Goal: Task Accomplishment & Management: Use online tool/utility

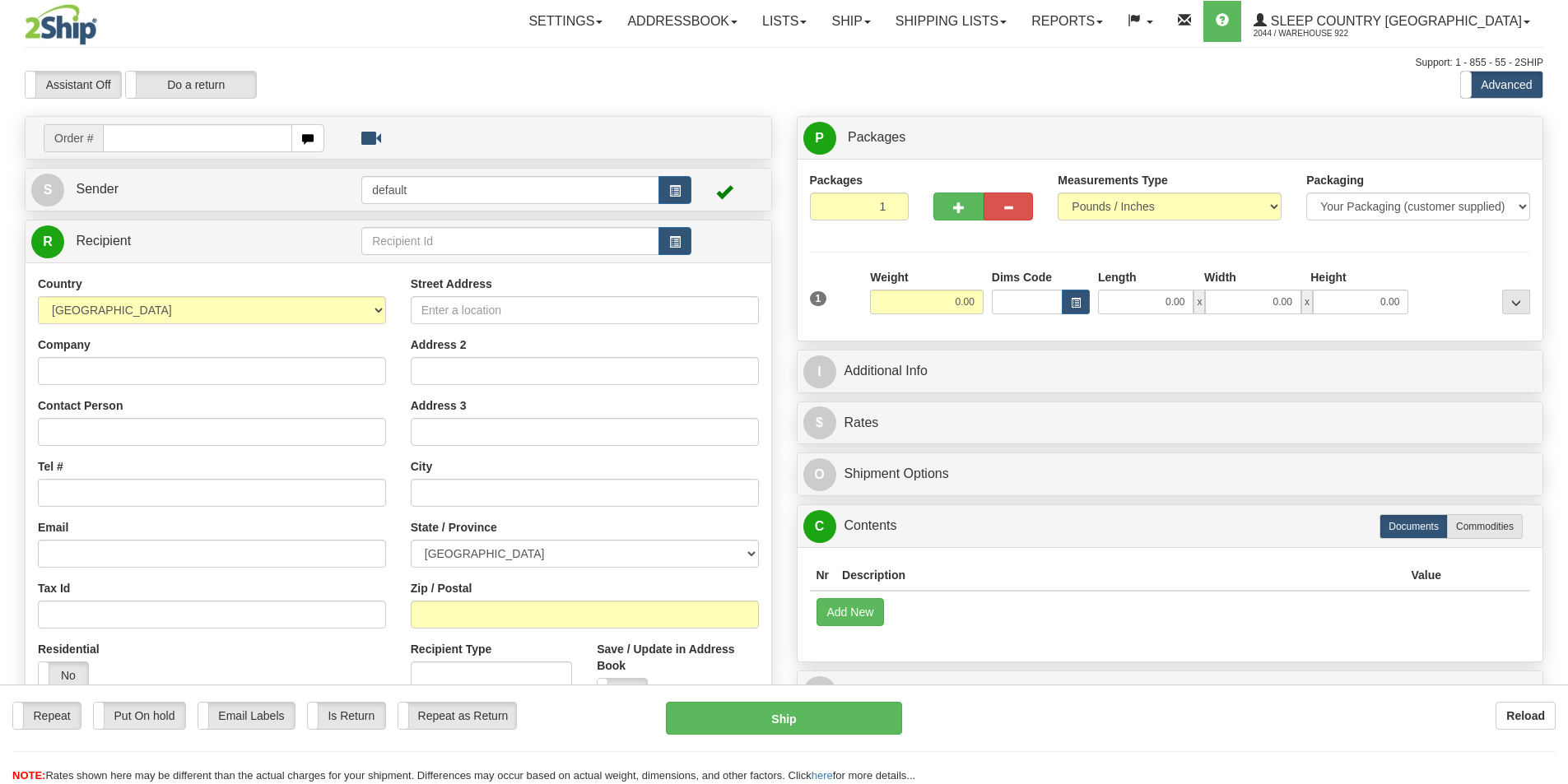
click at [214, 144] on input "text" at bounding box center [198, 138] width 189 height 28
type input "9007I009809"
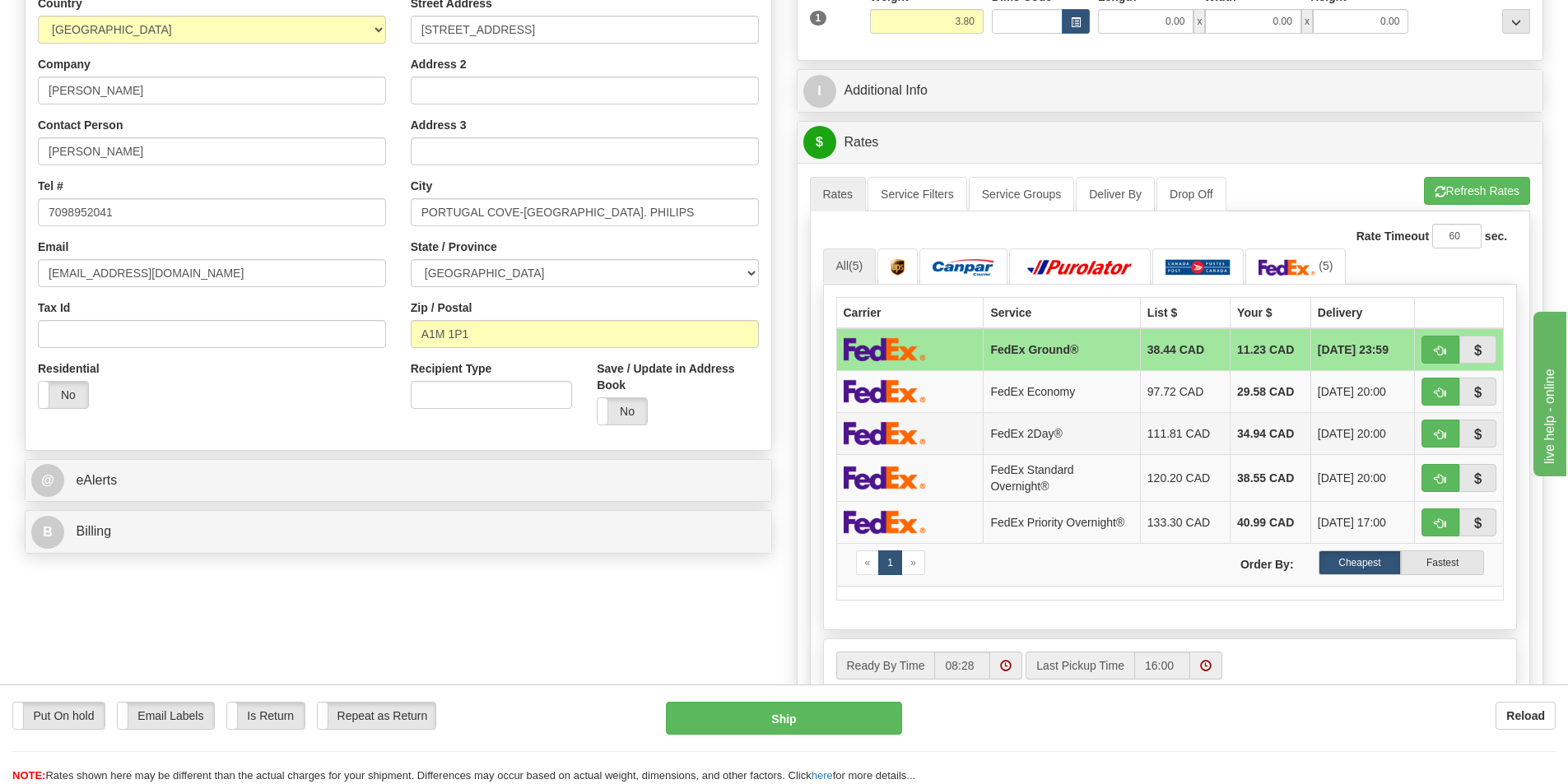
scroll to position [330, 0]
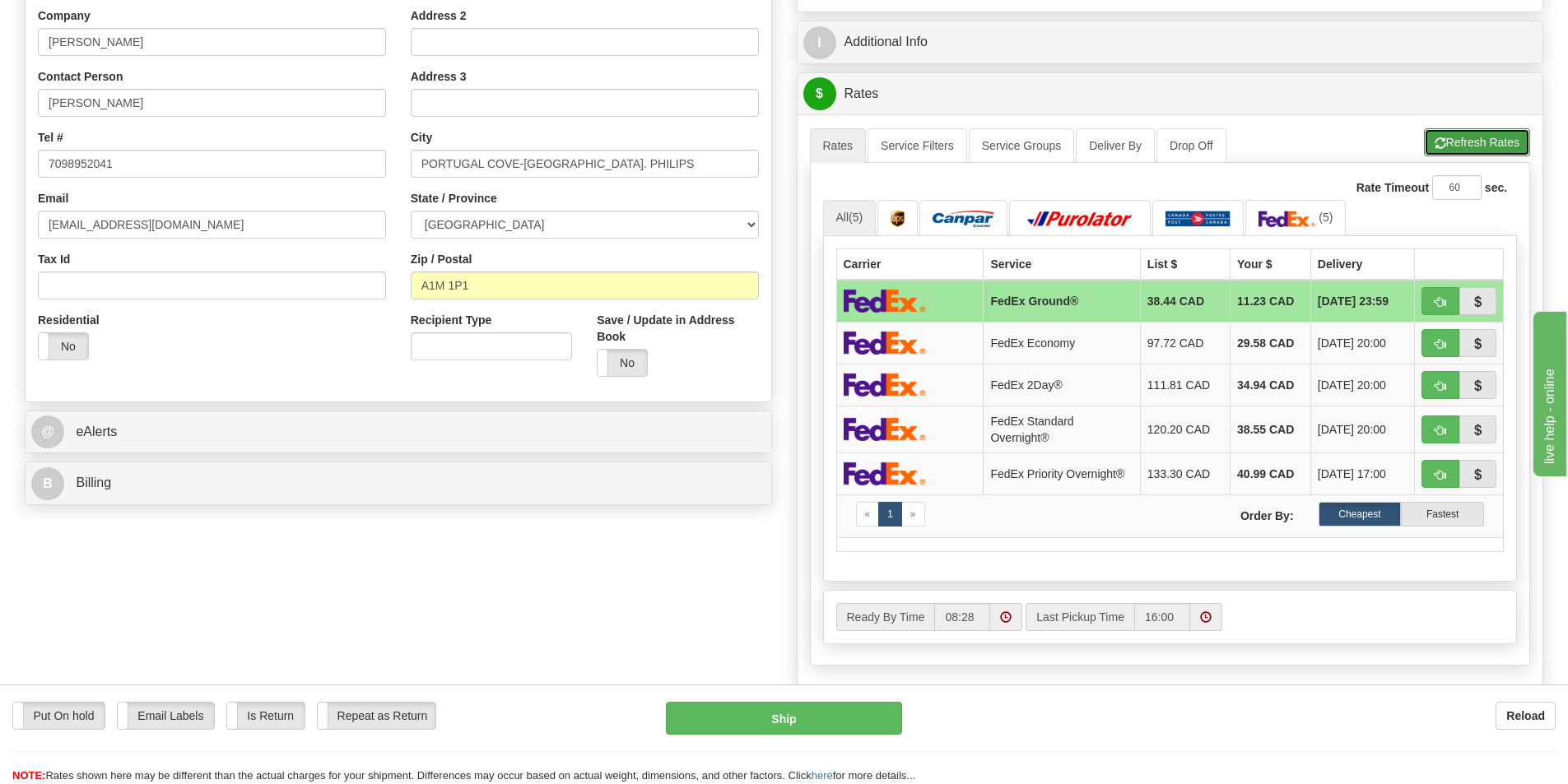
click at [1467, 140] on button "Refresh Rates" at bounding box center [1477, 142] width 106 height 28
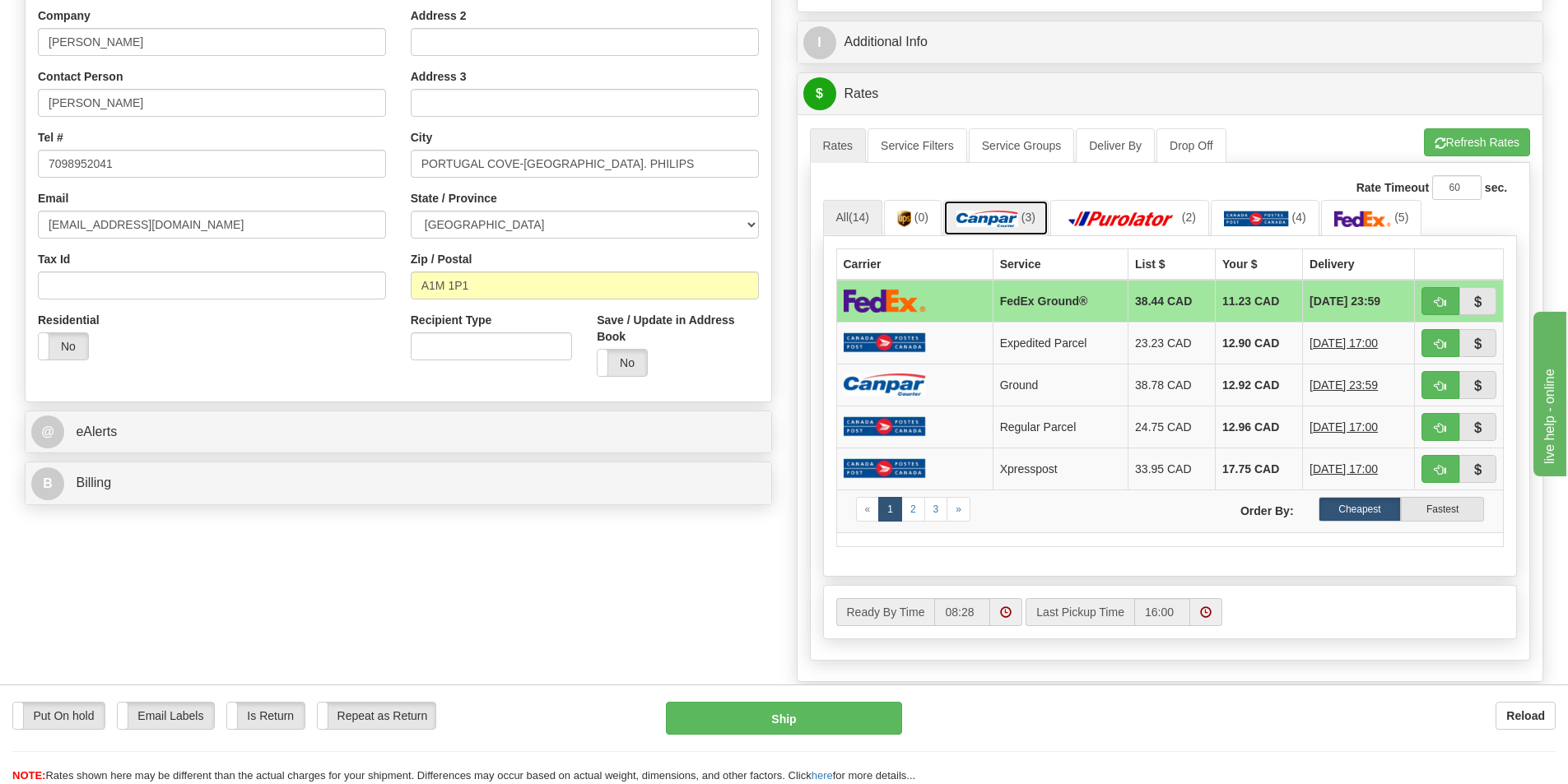
click at [988, 215] on img at bounding box center [987, 218] width 62 height 17
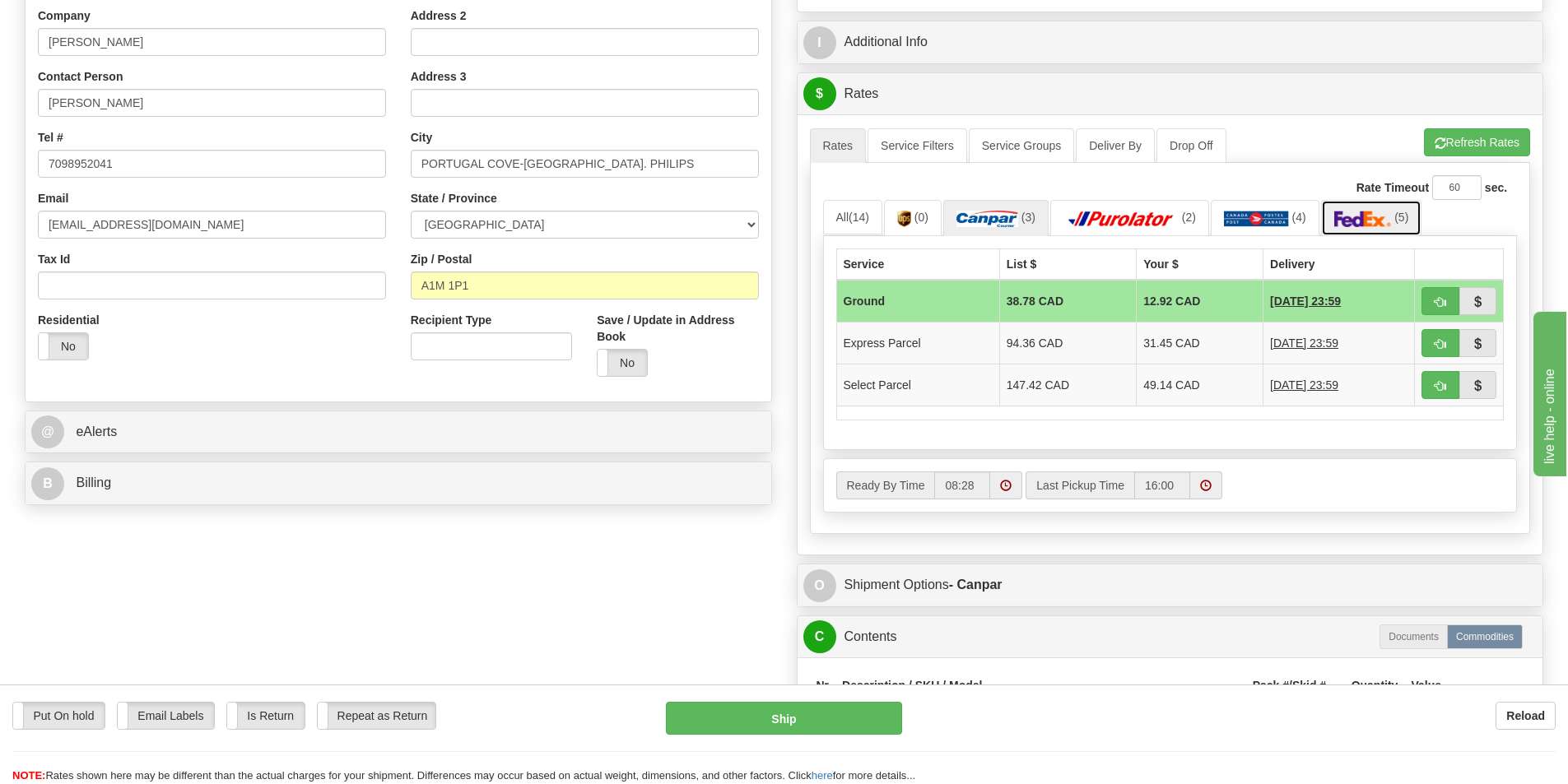
click at [1380, 220] on img at bounding box center [1363, 218] width 58 height 17
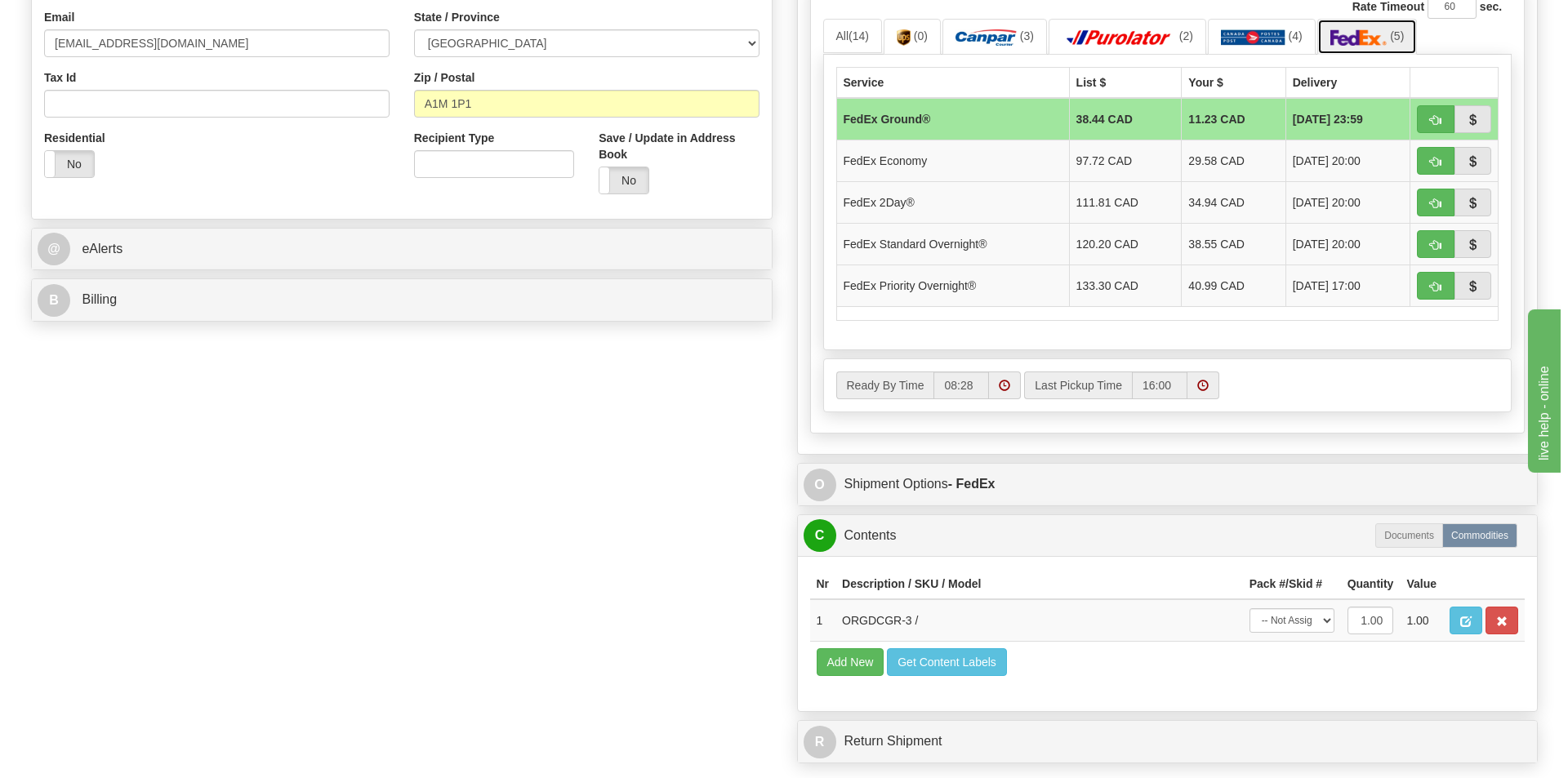
scroll to position [653, 0]
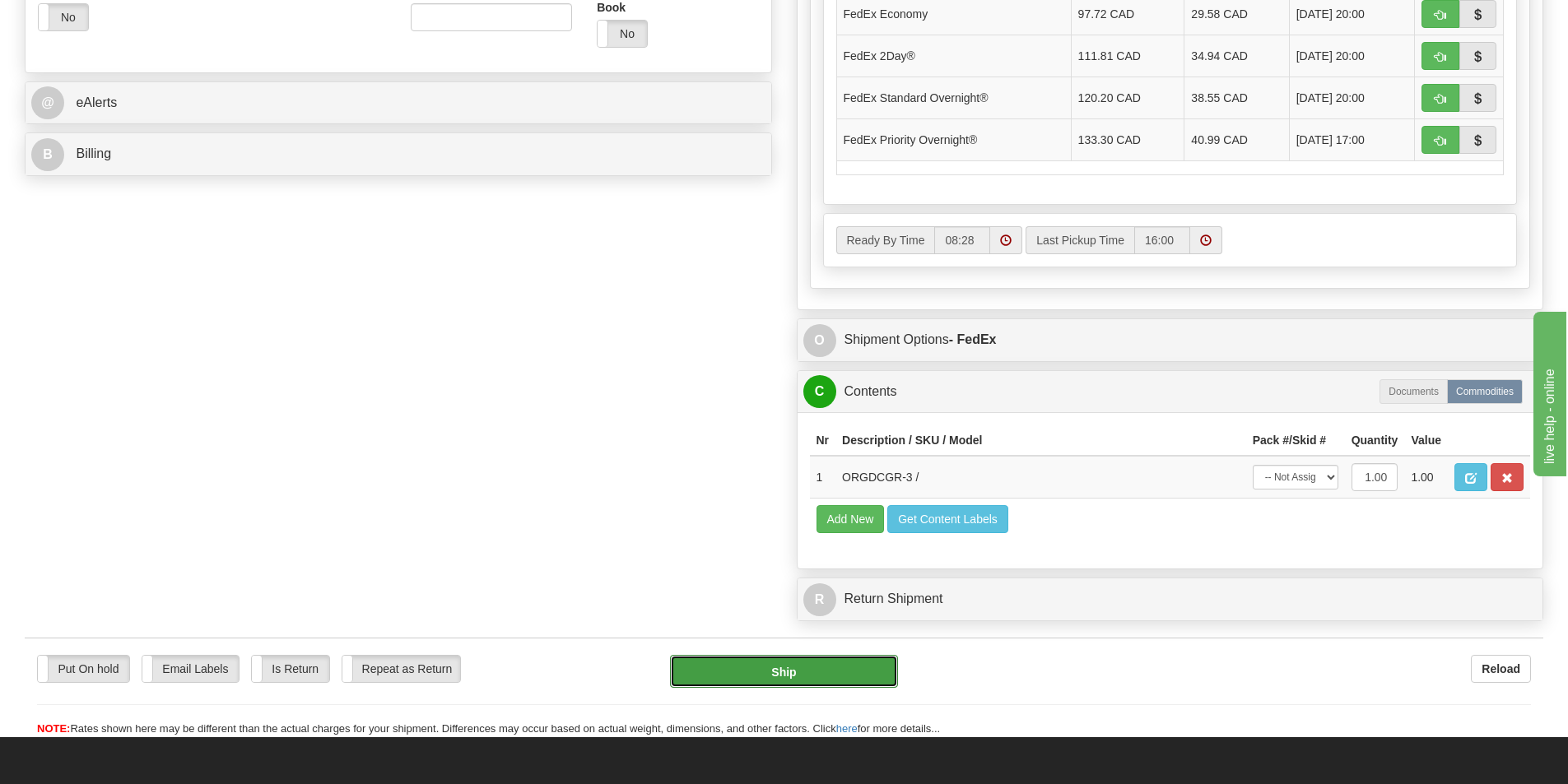
click at [834, 668] on button "Ship" at bounding box center [784, 671] width 228 height 32
type input "92"
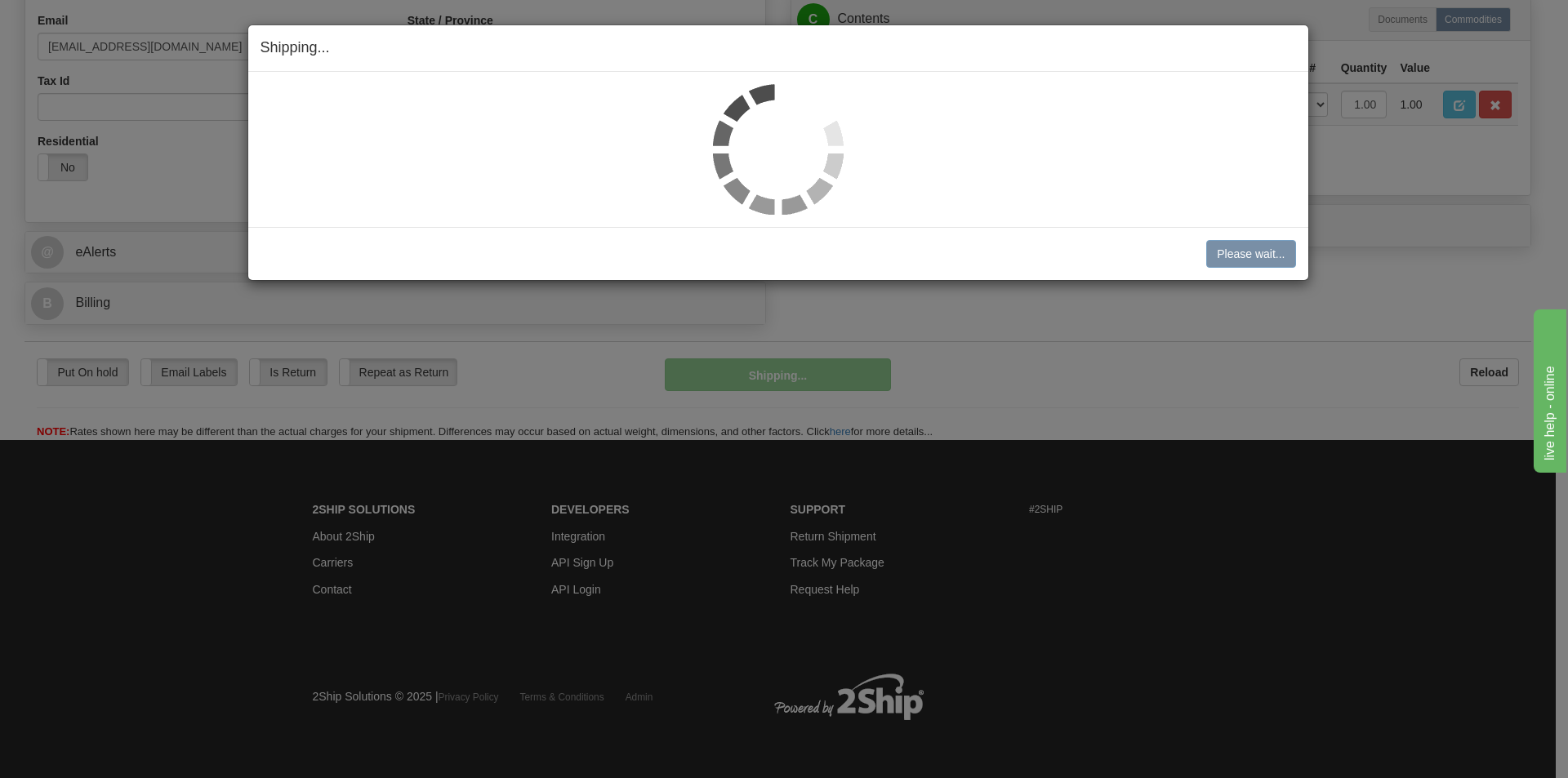
scroll to position [504, 0]
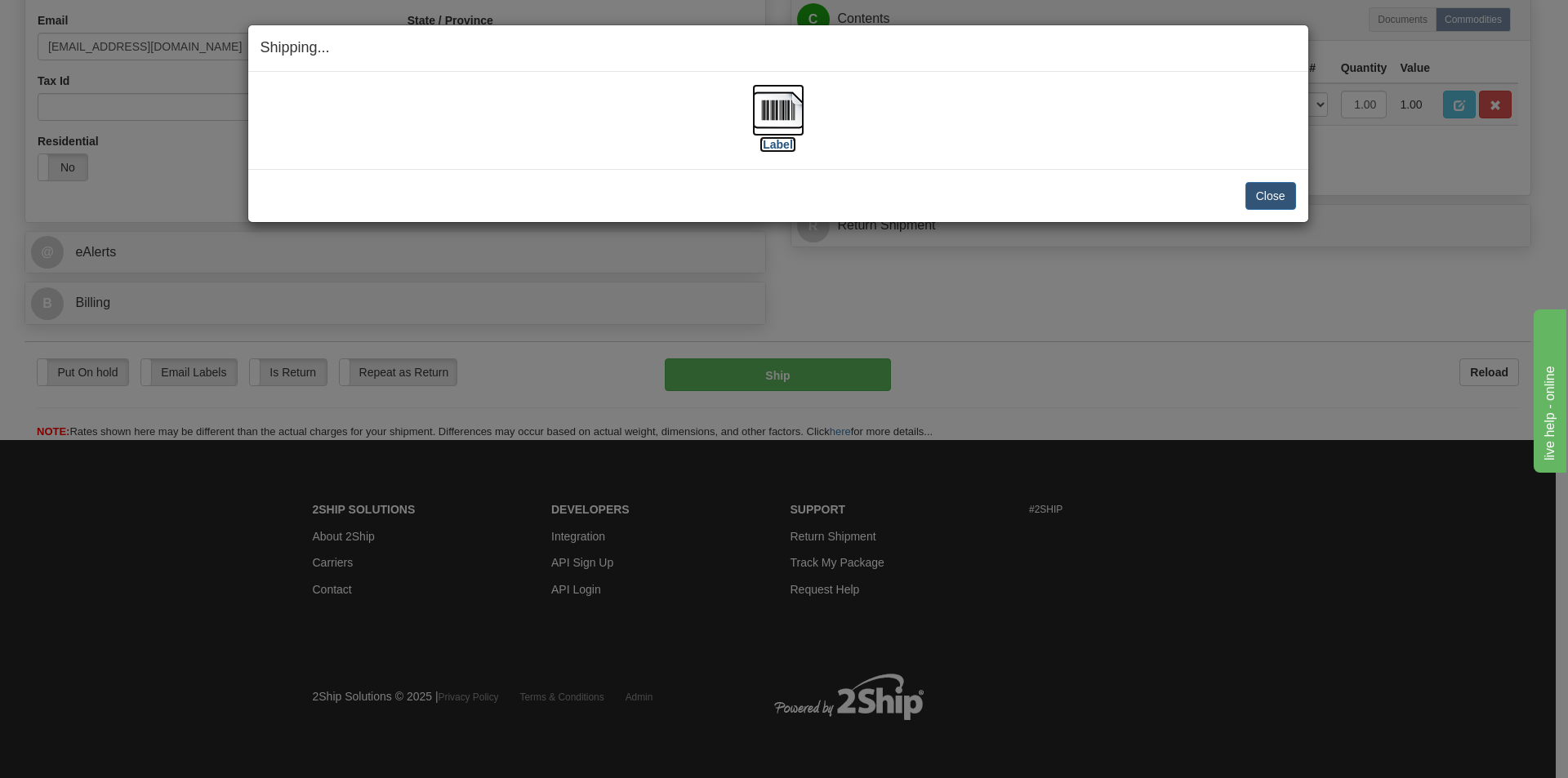
click at [773, 117] on img at bounding box center [778, 110] width 53 height 53
click at [1258, 200] on button "Close" at bounding box center [1270, 195] width 51 height 27
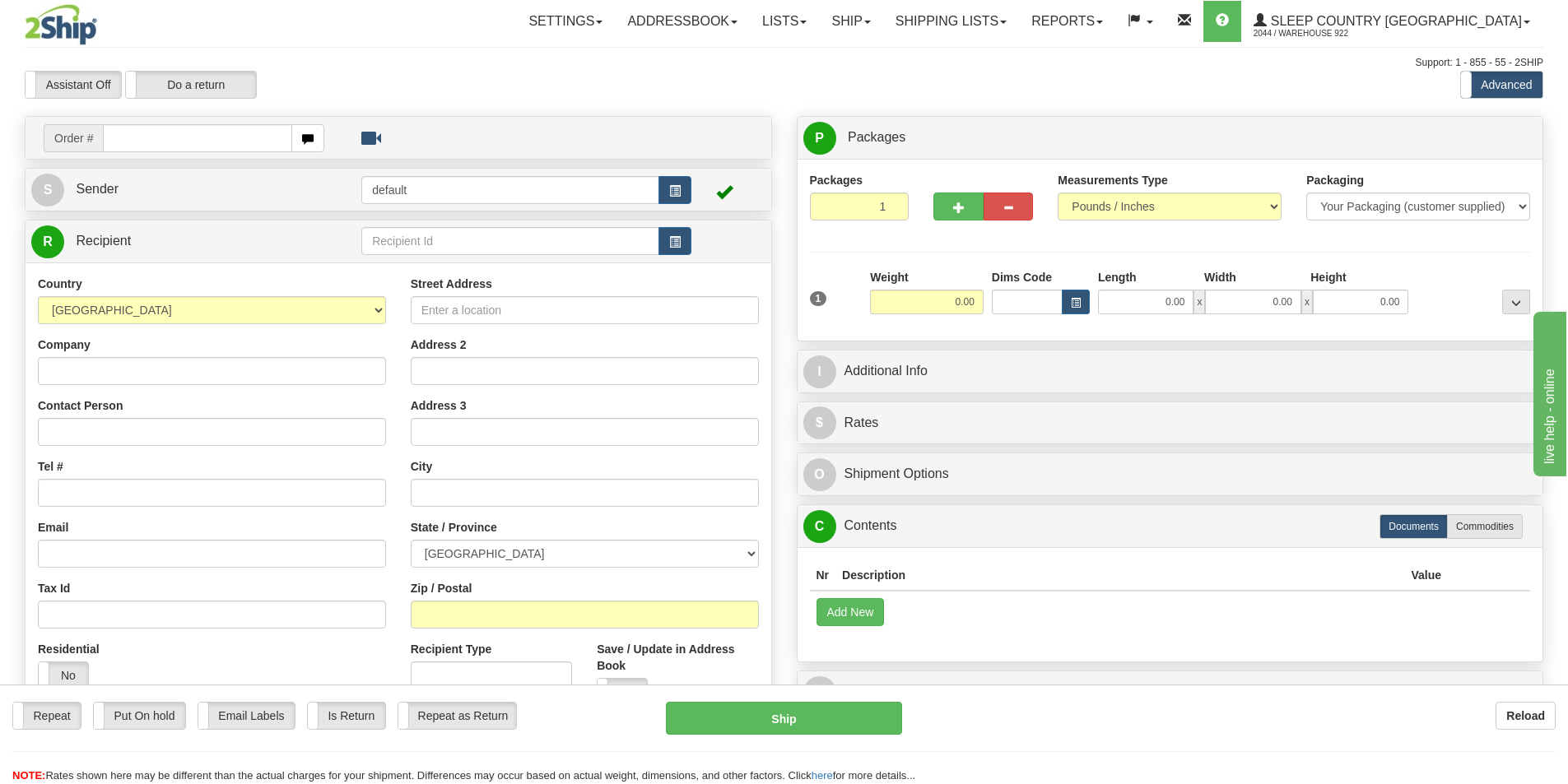
click at [246, 135] on input "text" at bounding box center [198, 138] width 189 height 28
type input "9000I005587"
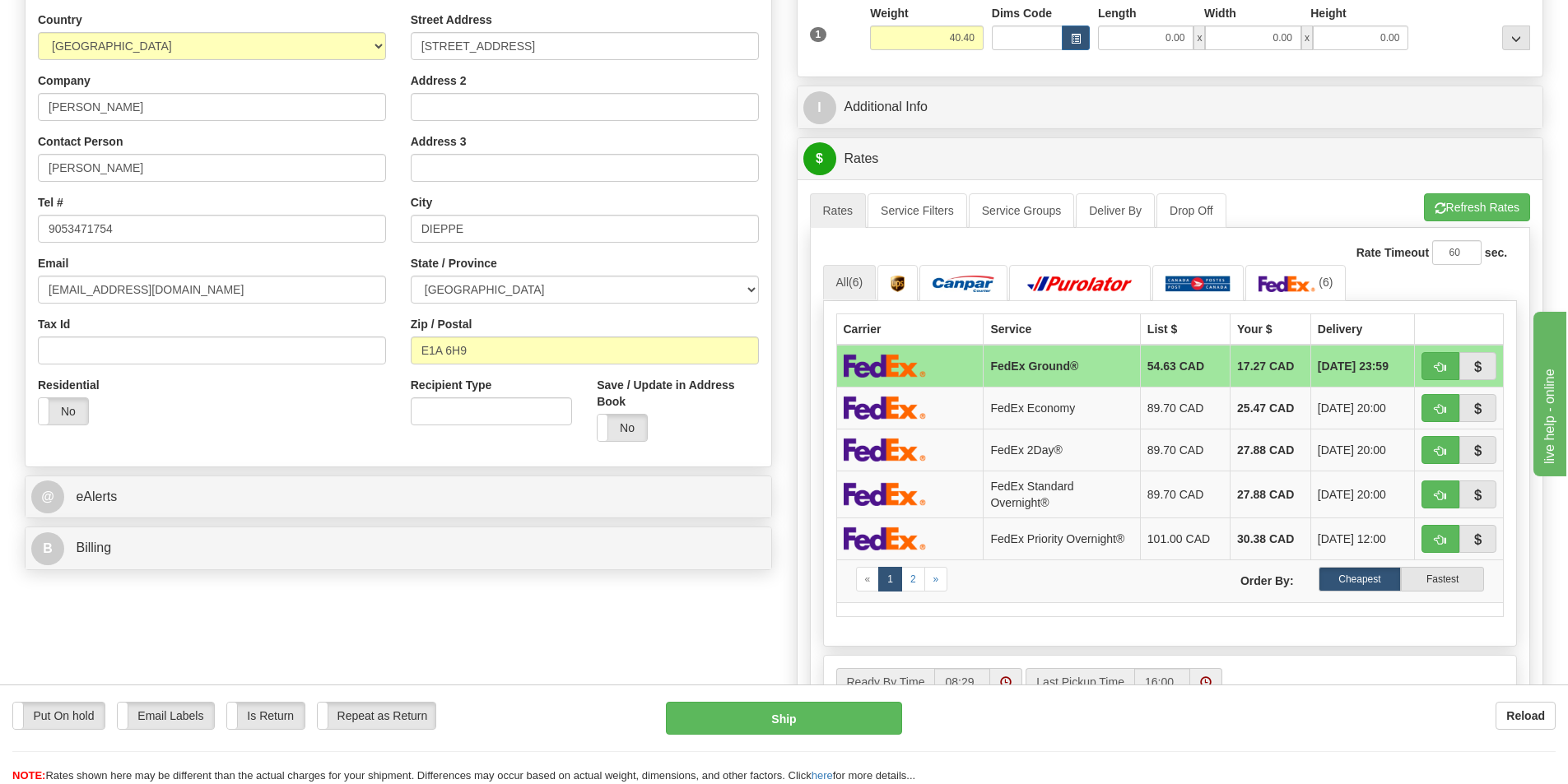
scroll to position [330, 0]
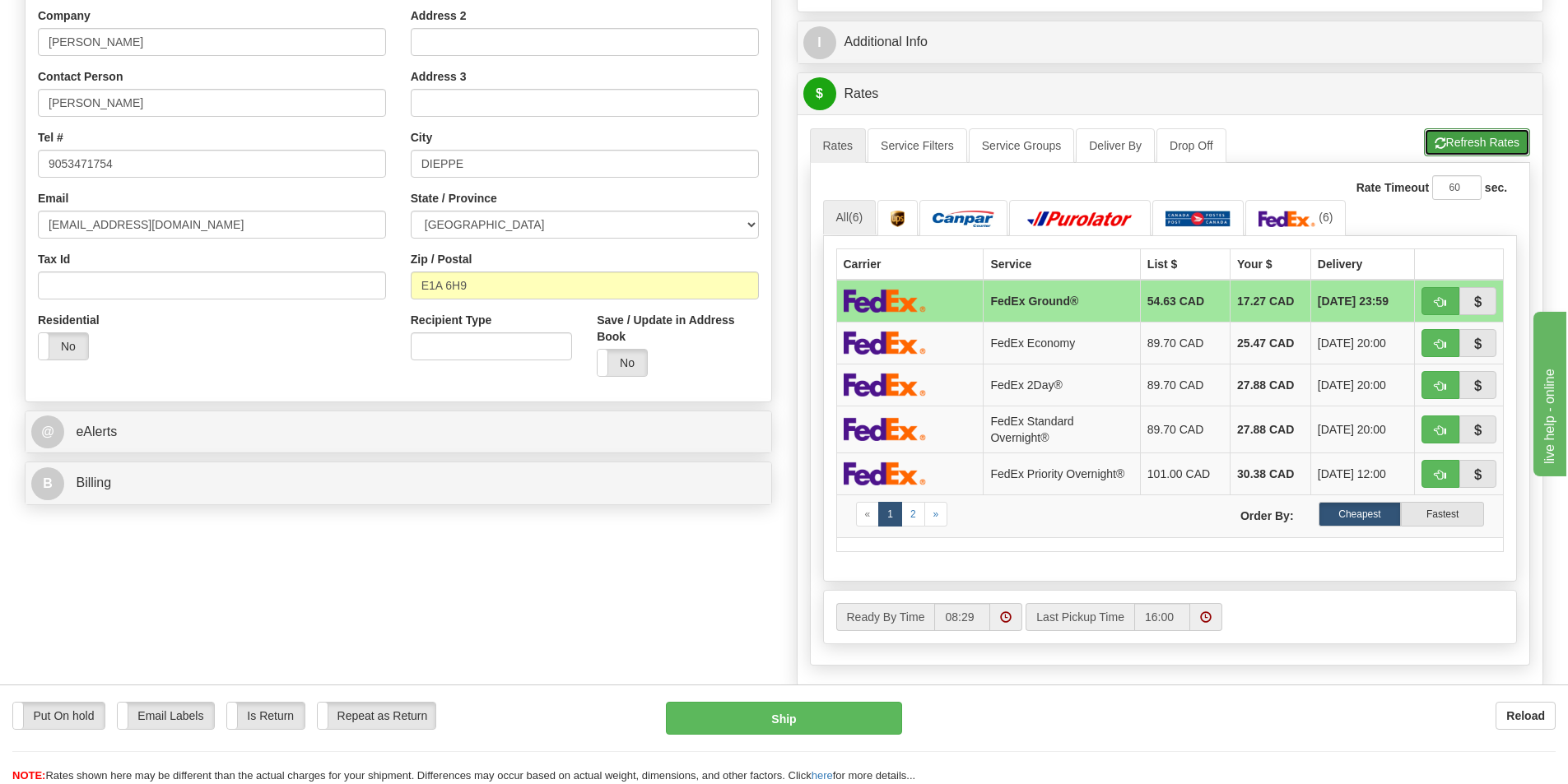
click at [1501, 144] on button "Refresh Rates" at bounding box center [1477, 142] width 106 height 28
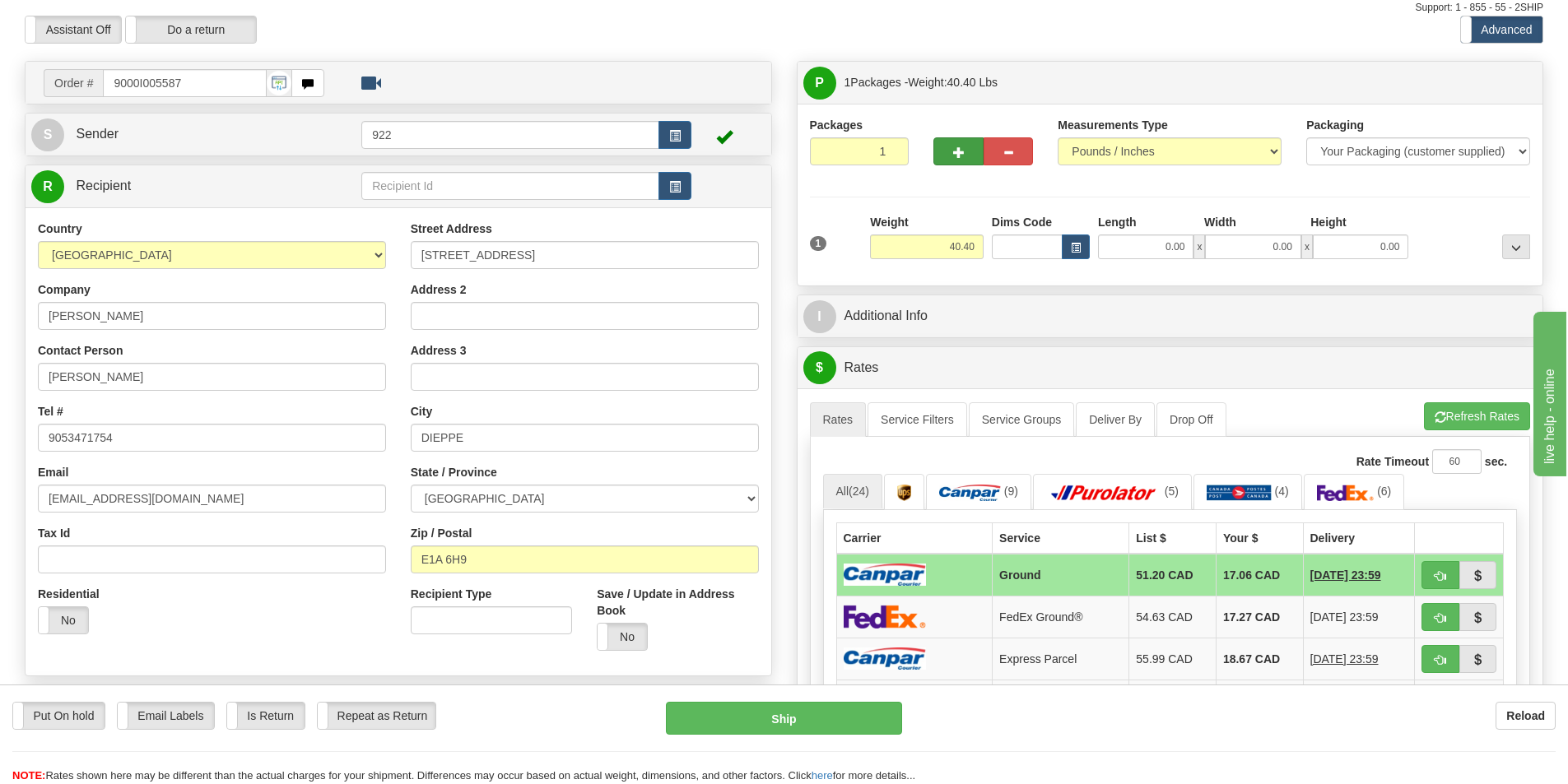
scroll to position [164, 0]
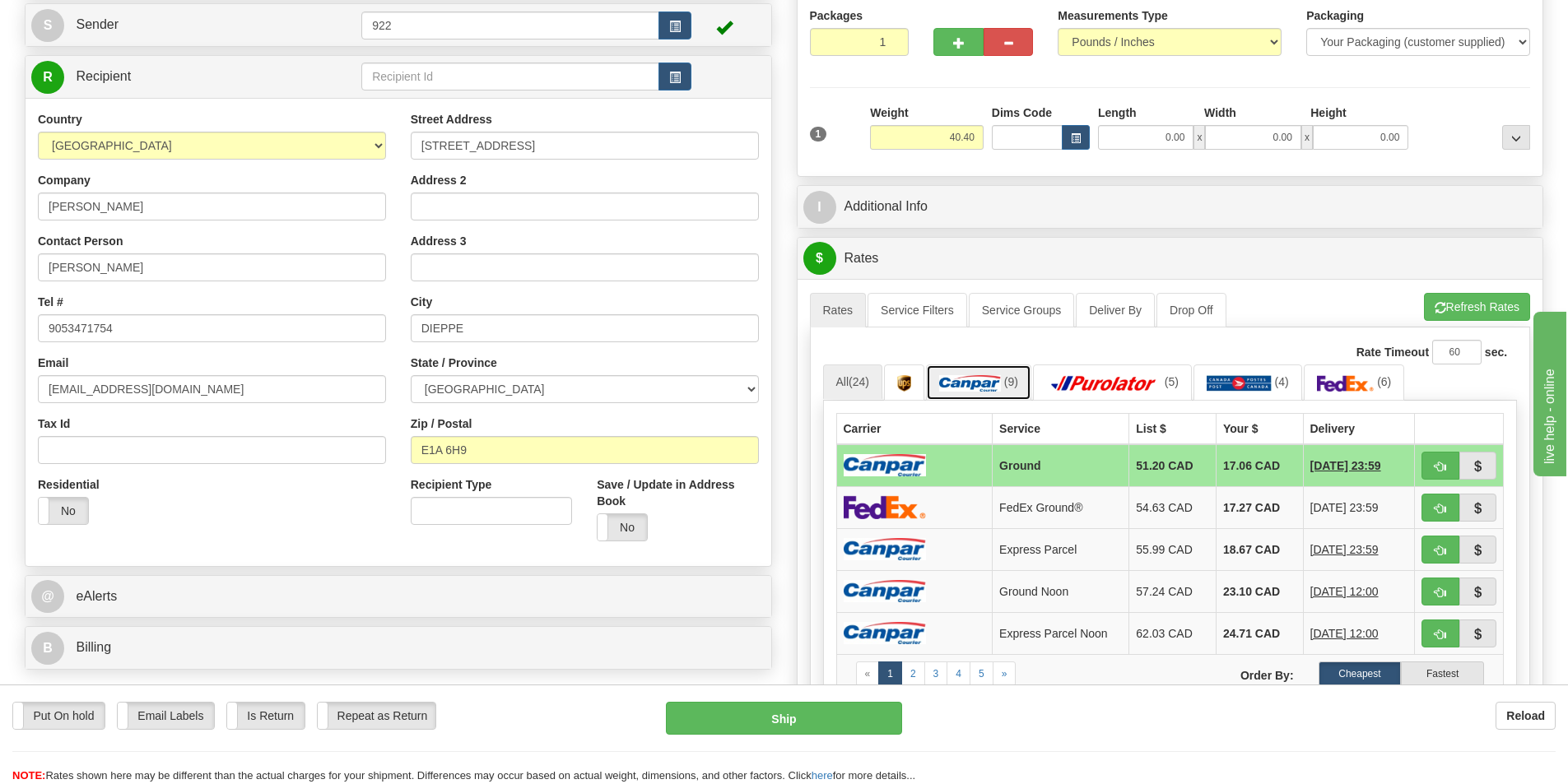
click at [993, 382] on img at bounding box center [970, 383] width 62 height 17
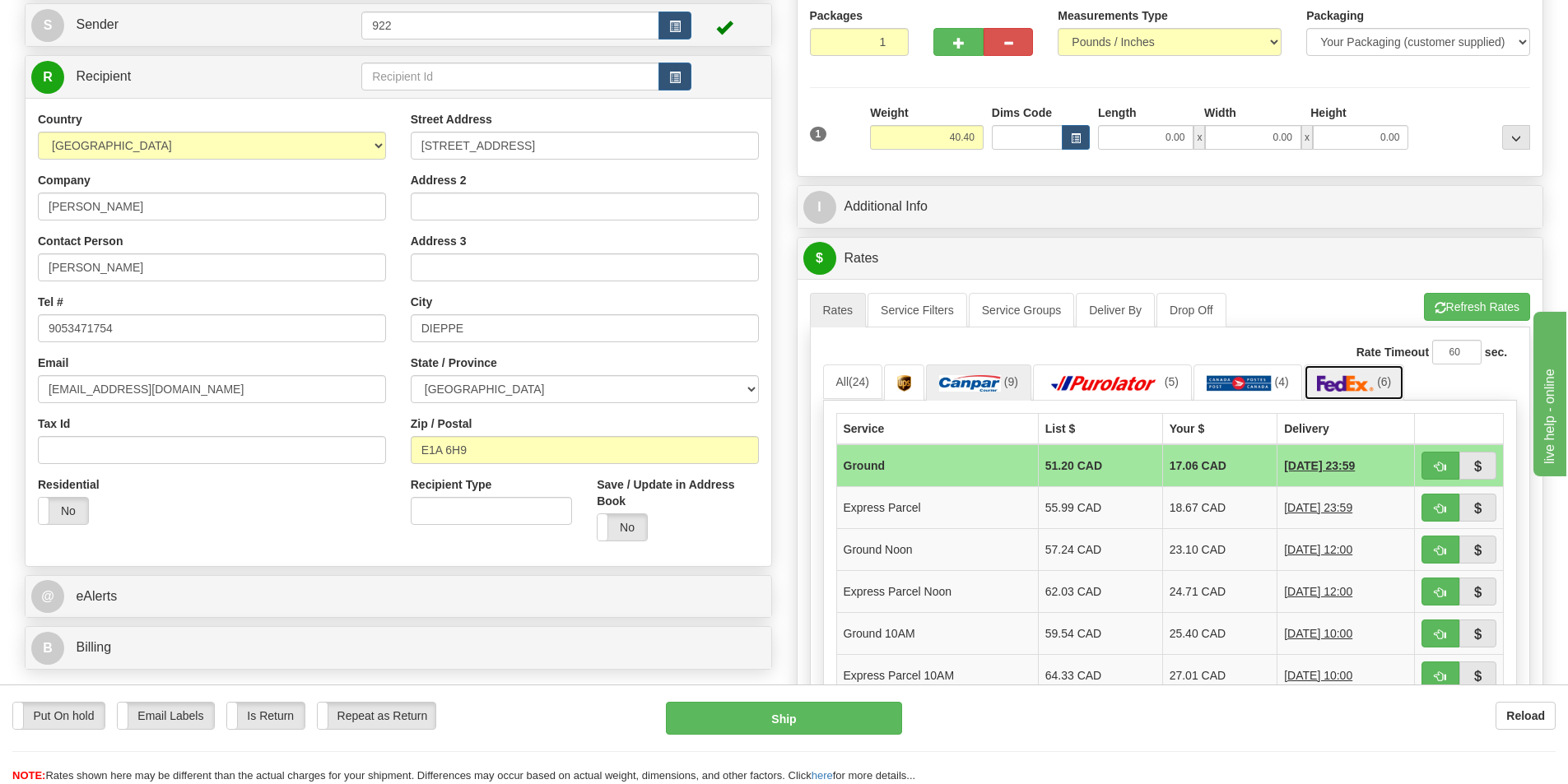
click at [1338, 383] on img at bounding box center [1346, 383] width 58 height 17
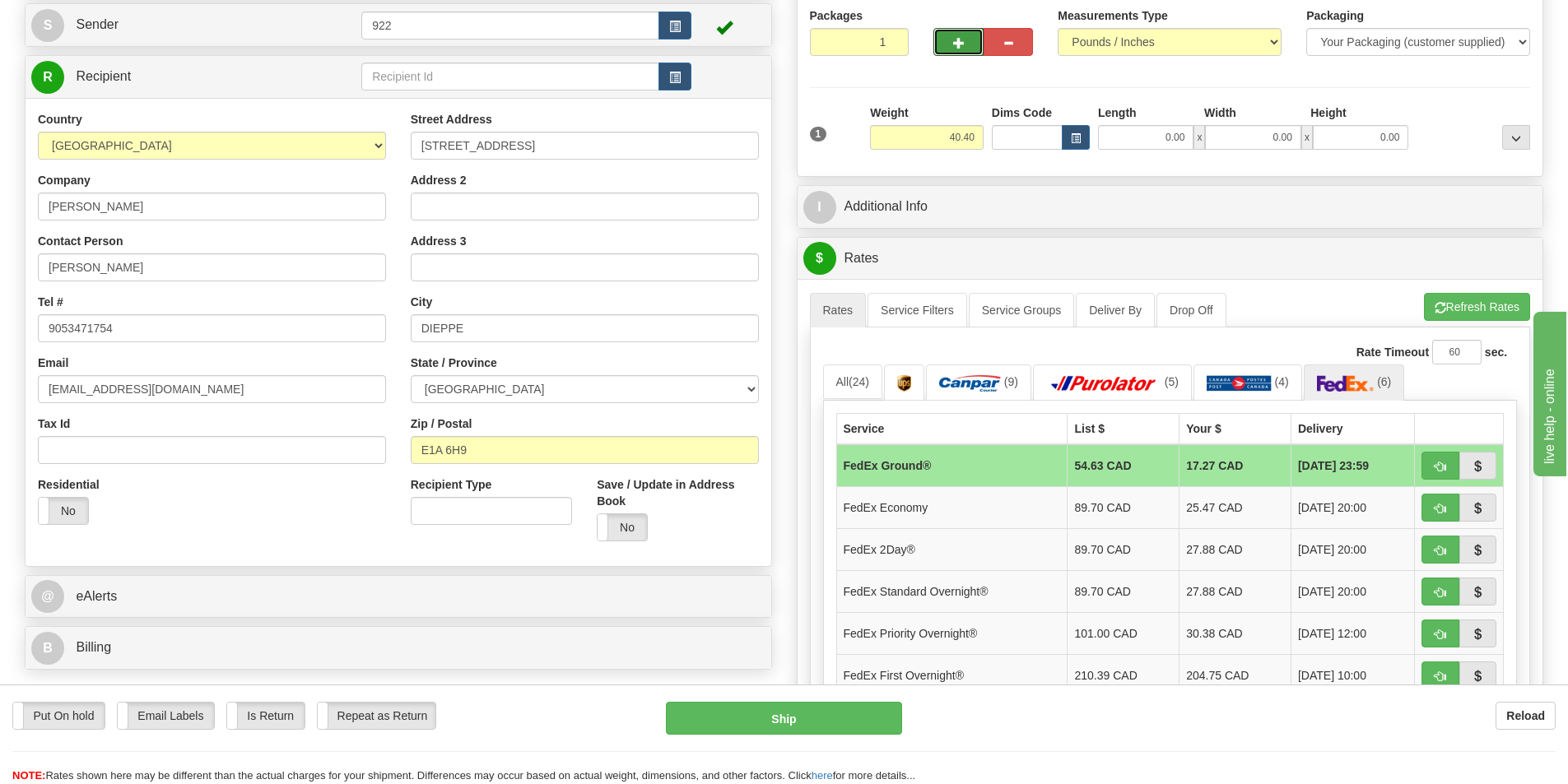
click at [972, 45] on button "button" at bounding box center [958, 41] width 49 height 28
type input "2"
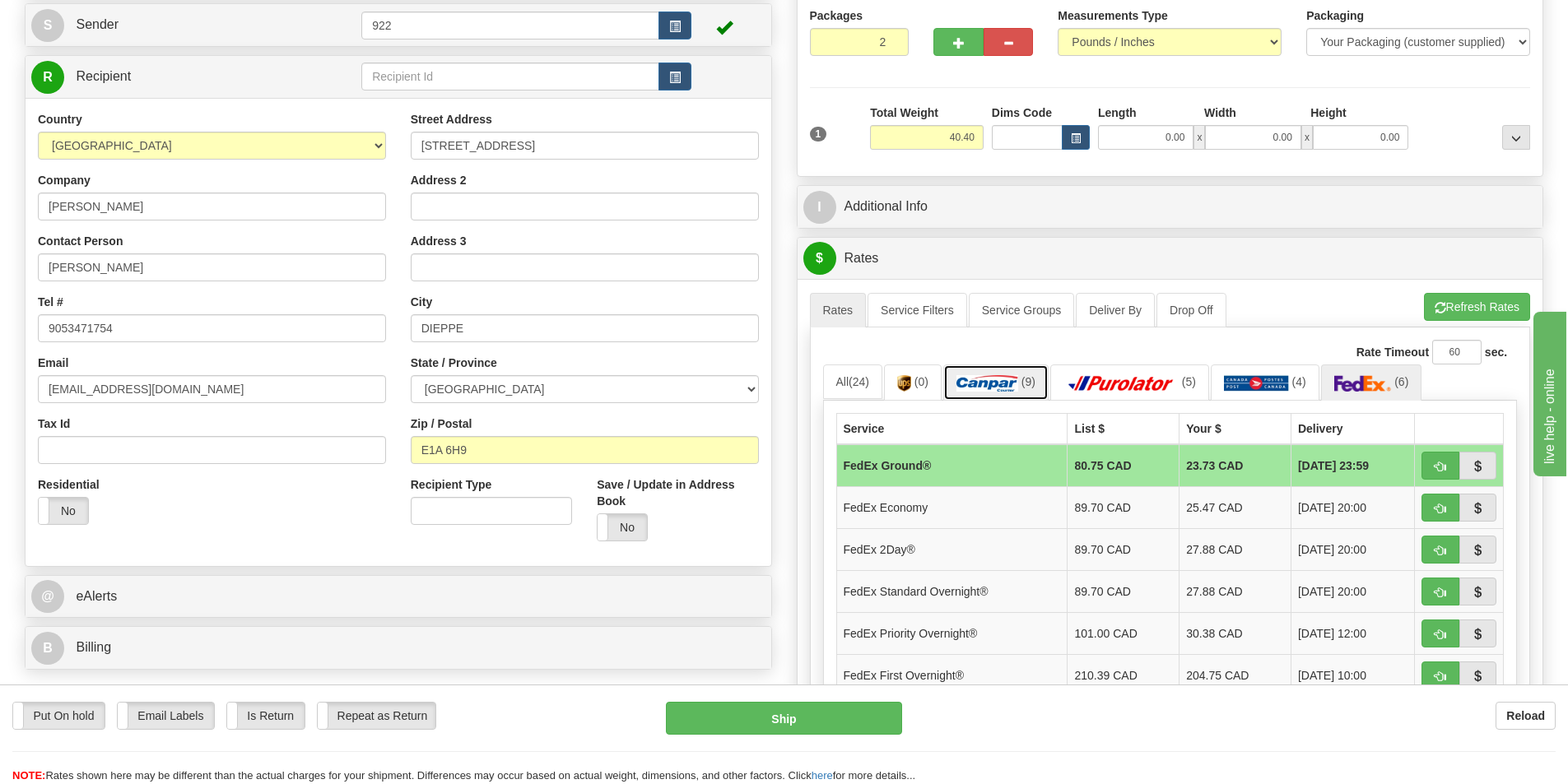
click at [992, 390] on img at bounding box center [987, 383] width 62 height 17
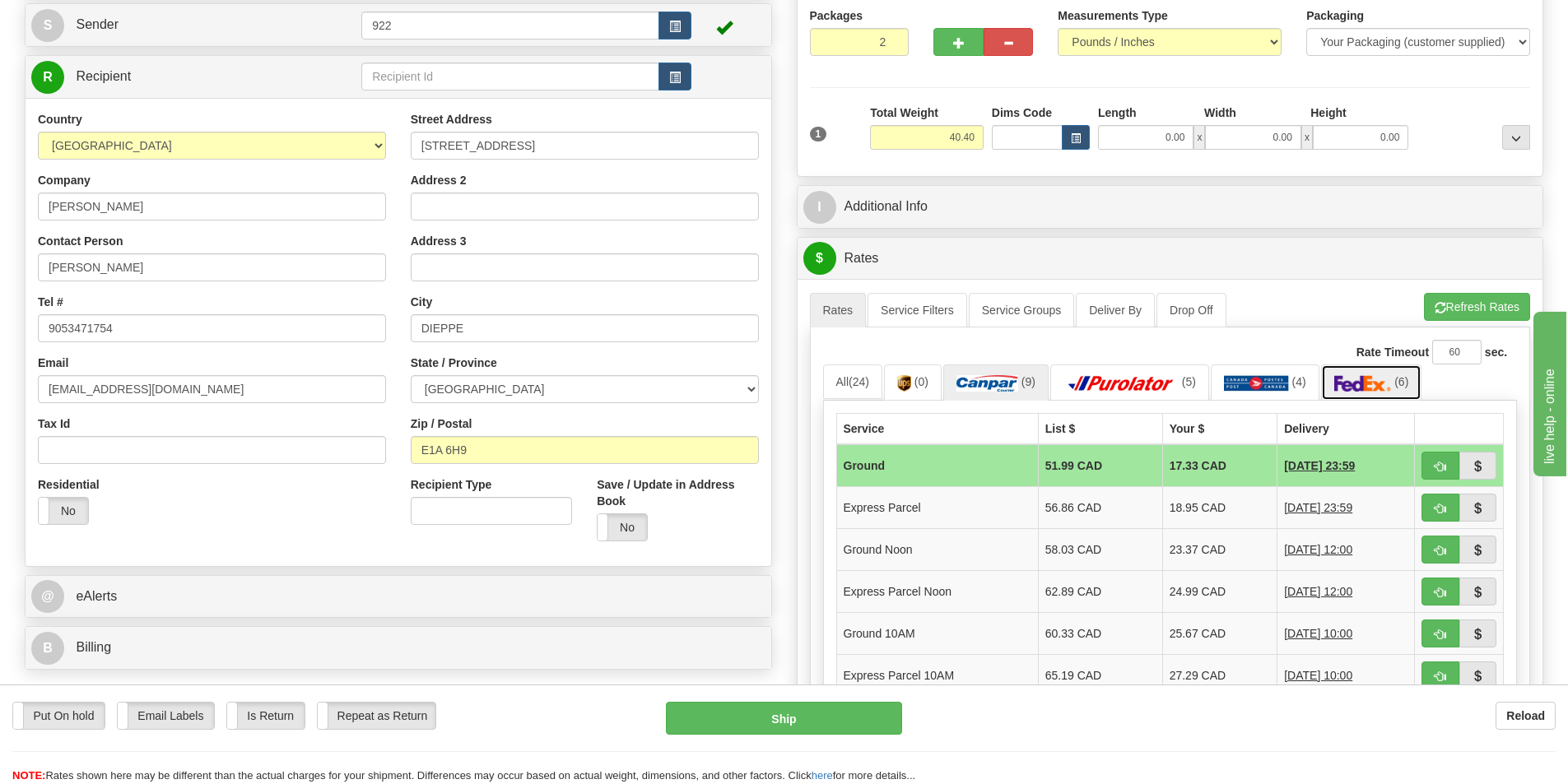
click at [1372, 378] on img at bounding box center [1363, 383] width 58 height 17
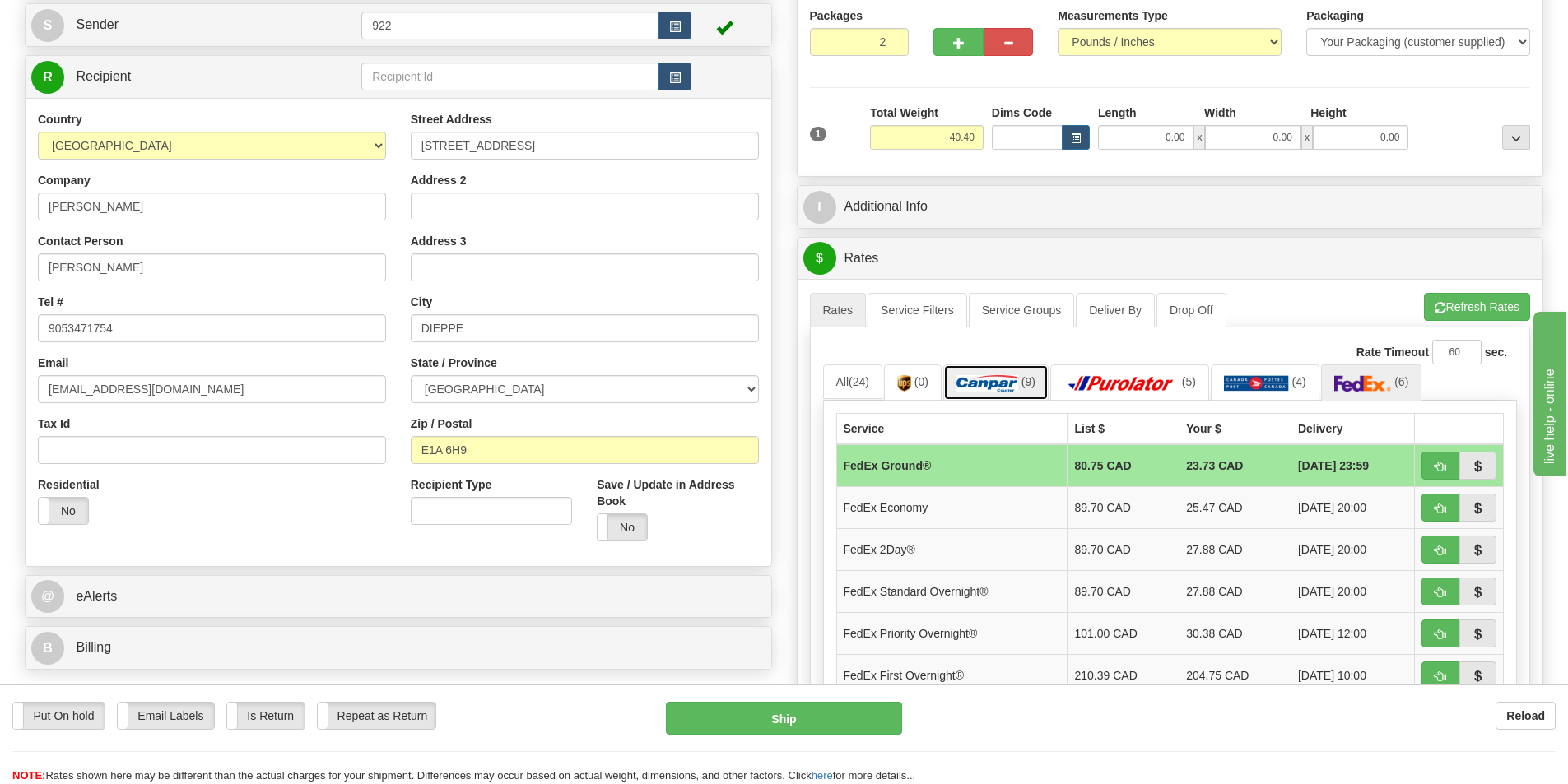
click at [977, 378] on img at bounding box center [987, 383] width 62 height 17
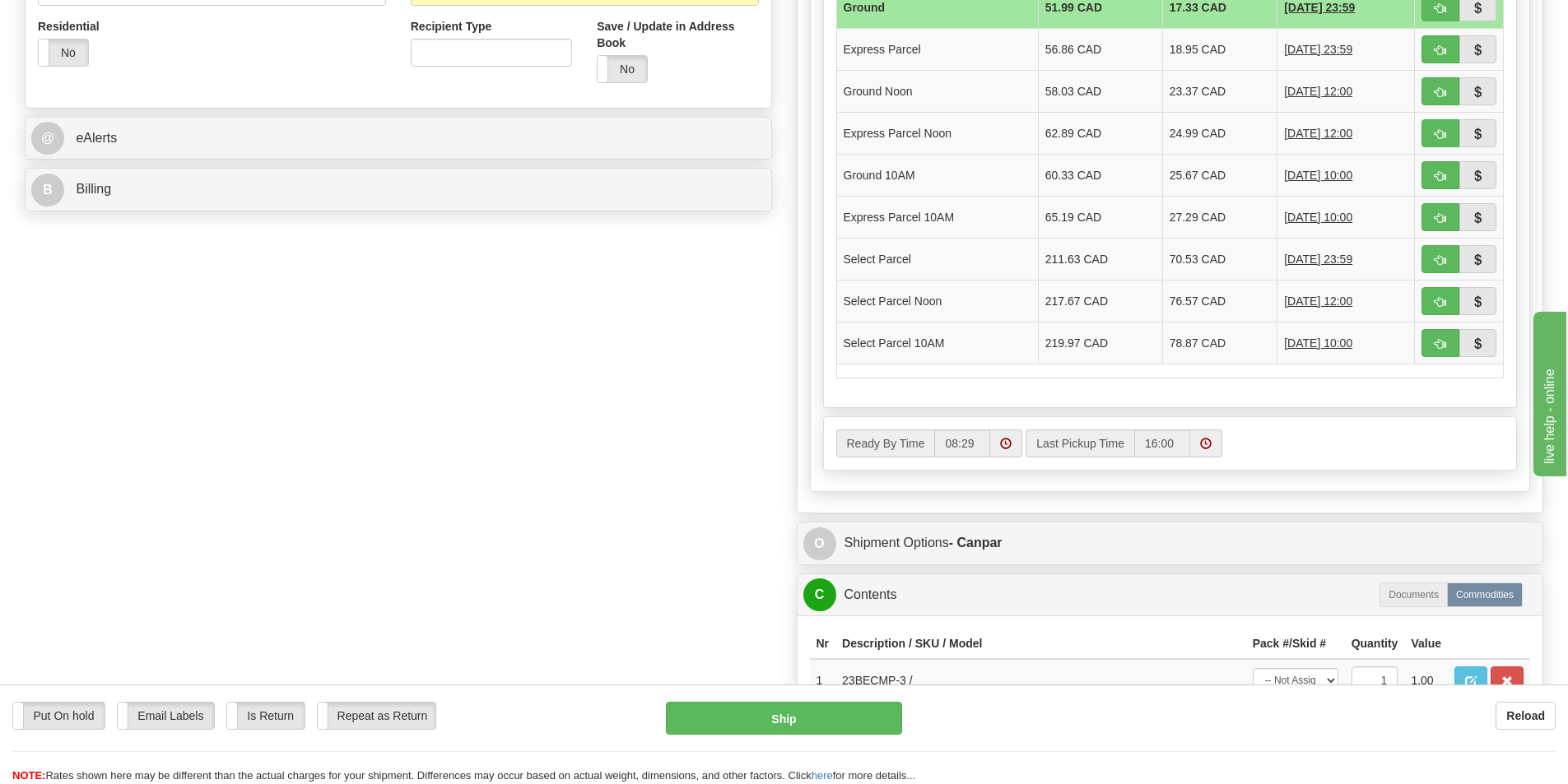
scroll to position [658, 0]
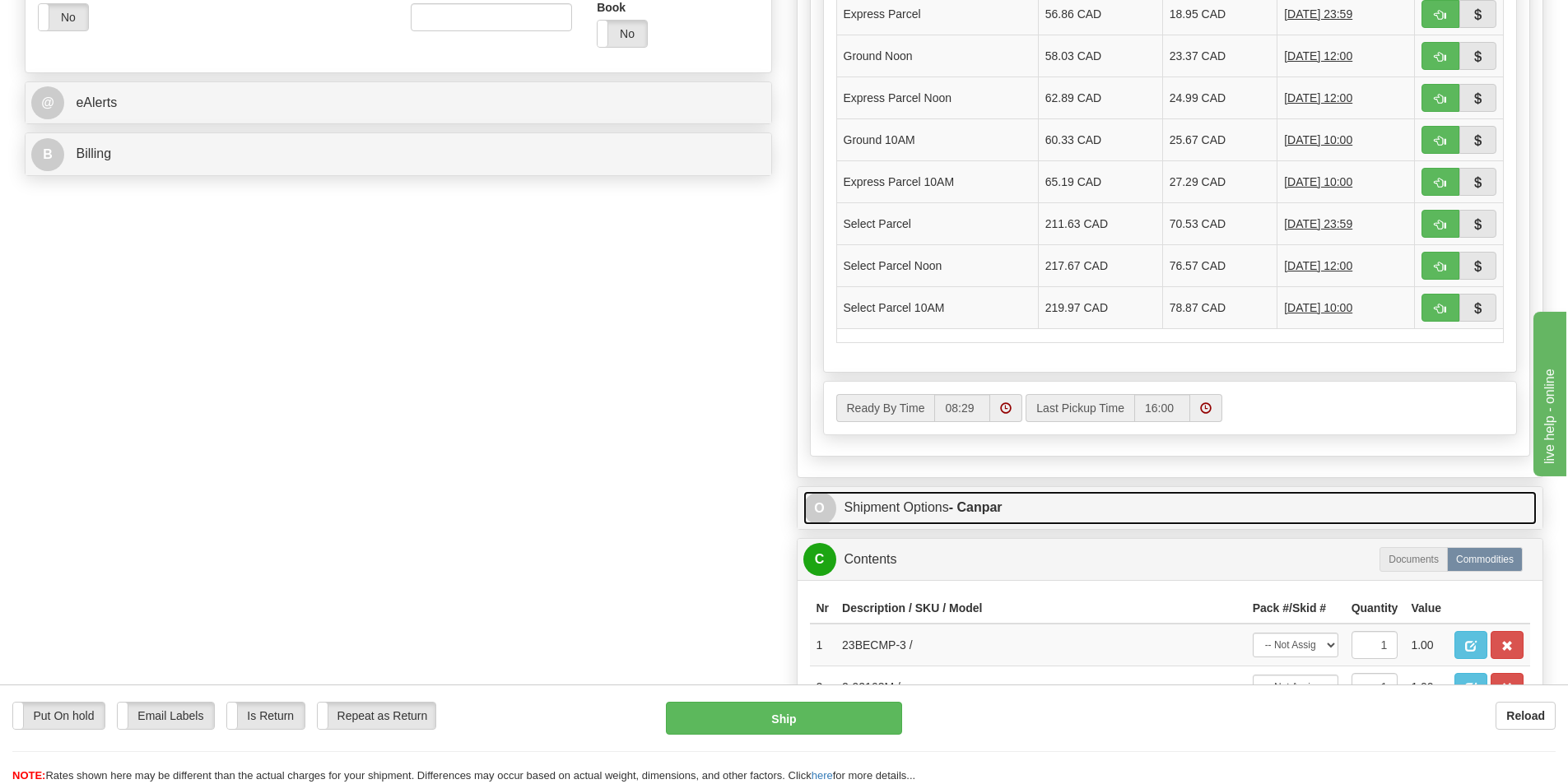
click at [913, 509] on link "O Shipment Options - Canpar" at bounding box center [1170, 508] width 734 height 33
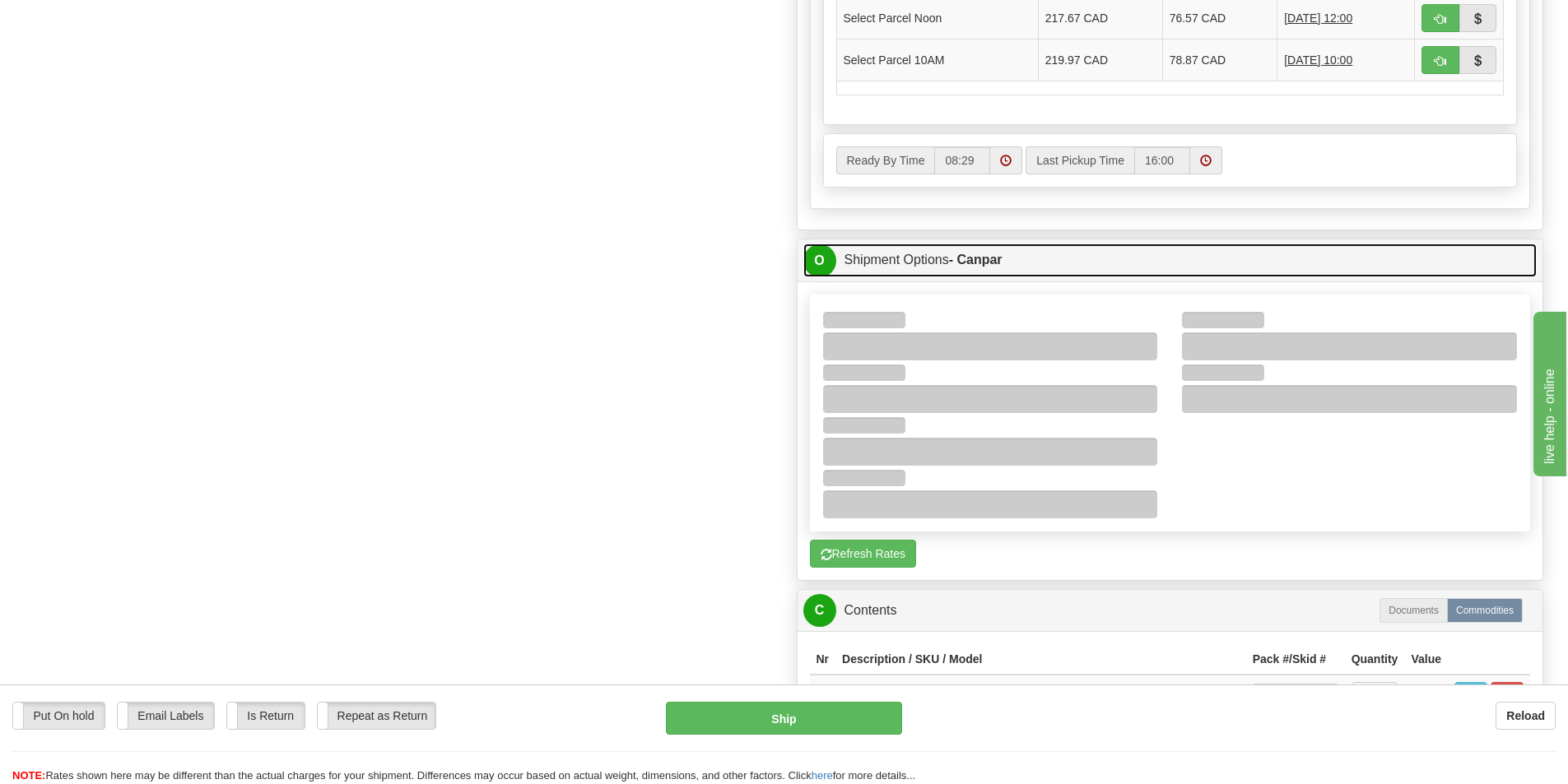
scroll to position [988, 0]
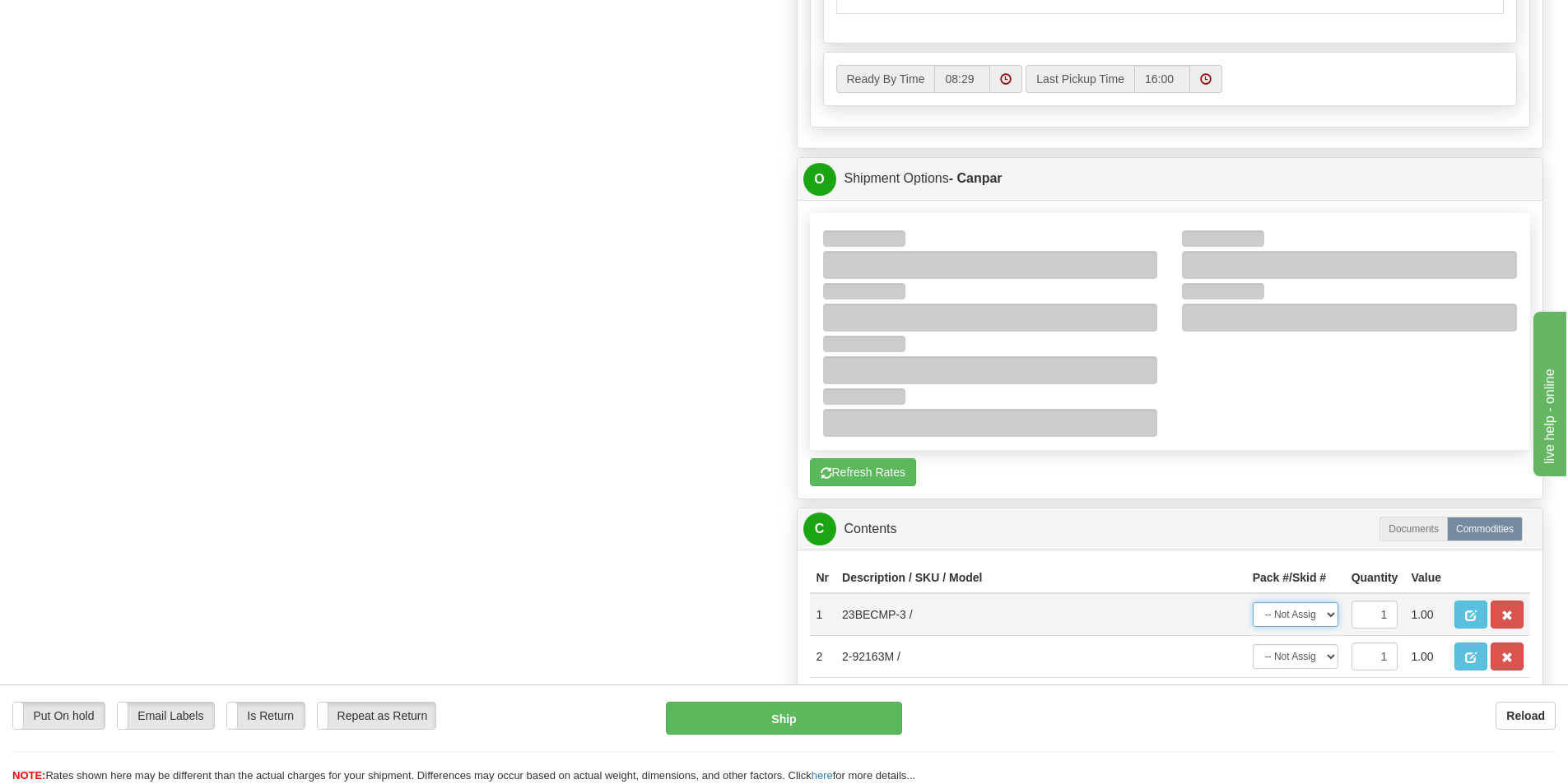
click at [1328, 616] on select "-- Not Assigned -- Package 1 Package 2" at bounding box center [1295, 614] width 86 height 25
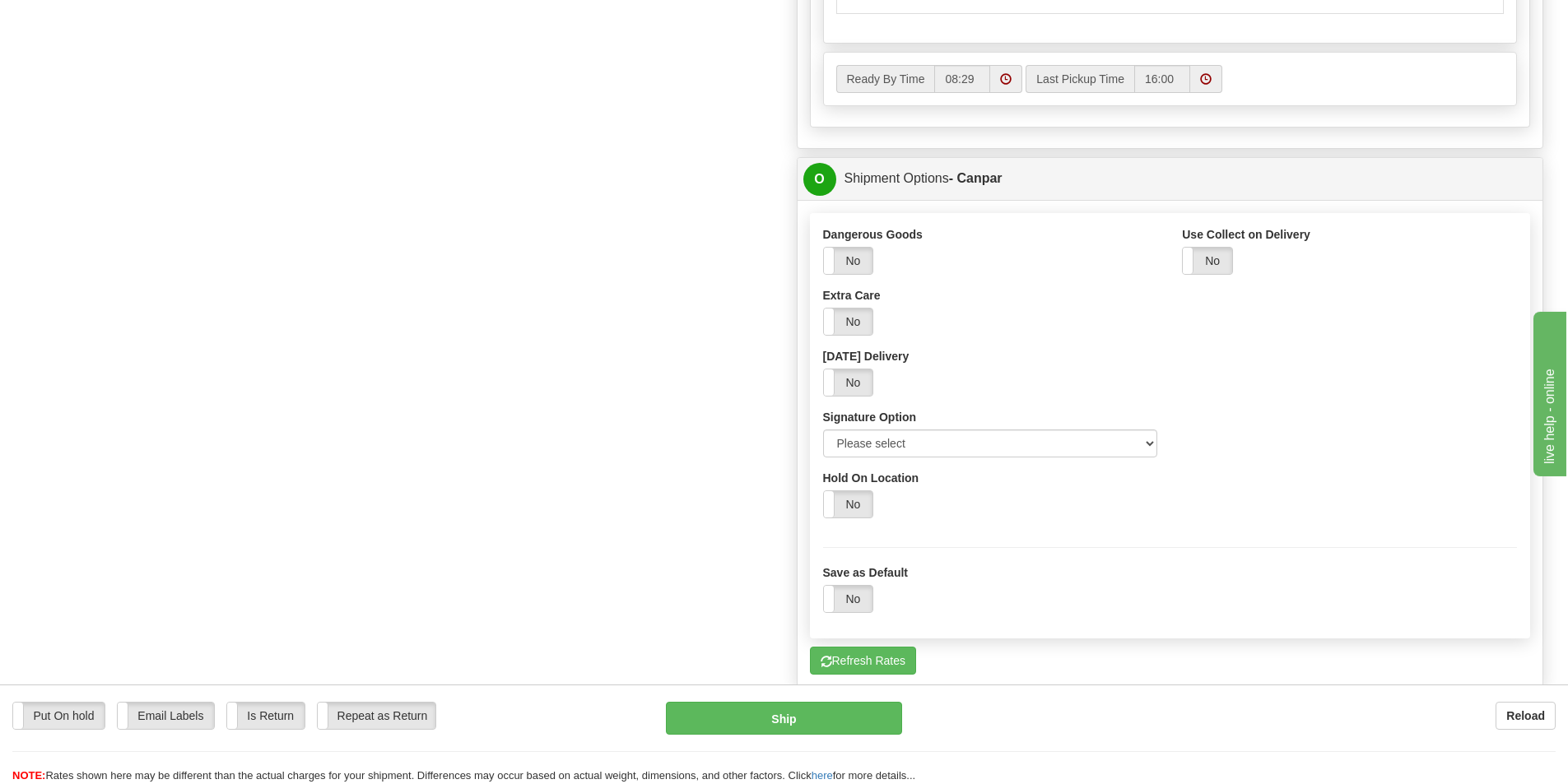
click at [1293, 656] on div "Canada Post FedEx DHL Purolator Server Purolator UPS Loomis Server Canpar Yes N…" at bounding box center [1170, 443] width 746 height 487
drag, startPoint x: 892, startPoint y: 437, endPoint x: 891, endPoint y: 449, distance: 12.0
click at [892, 437] on select "Please select No Signature Required Signature Required Adult Signature" at bounding box center [990, 444] width 335 height 28
select select "2"
click at [823, 430] on select "Please select No Signature Required Signature Required Adult Signature" at bounding box center [990, 444] width 335 height 28
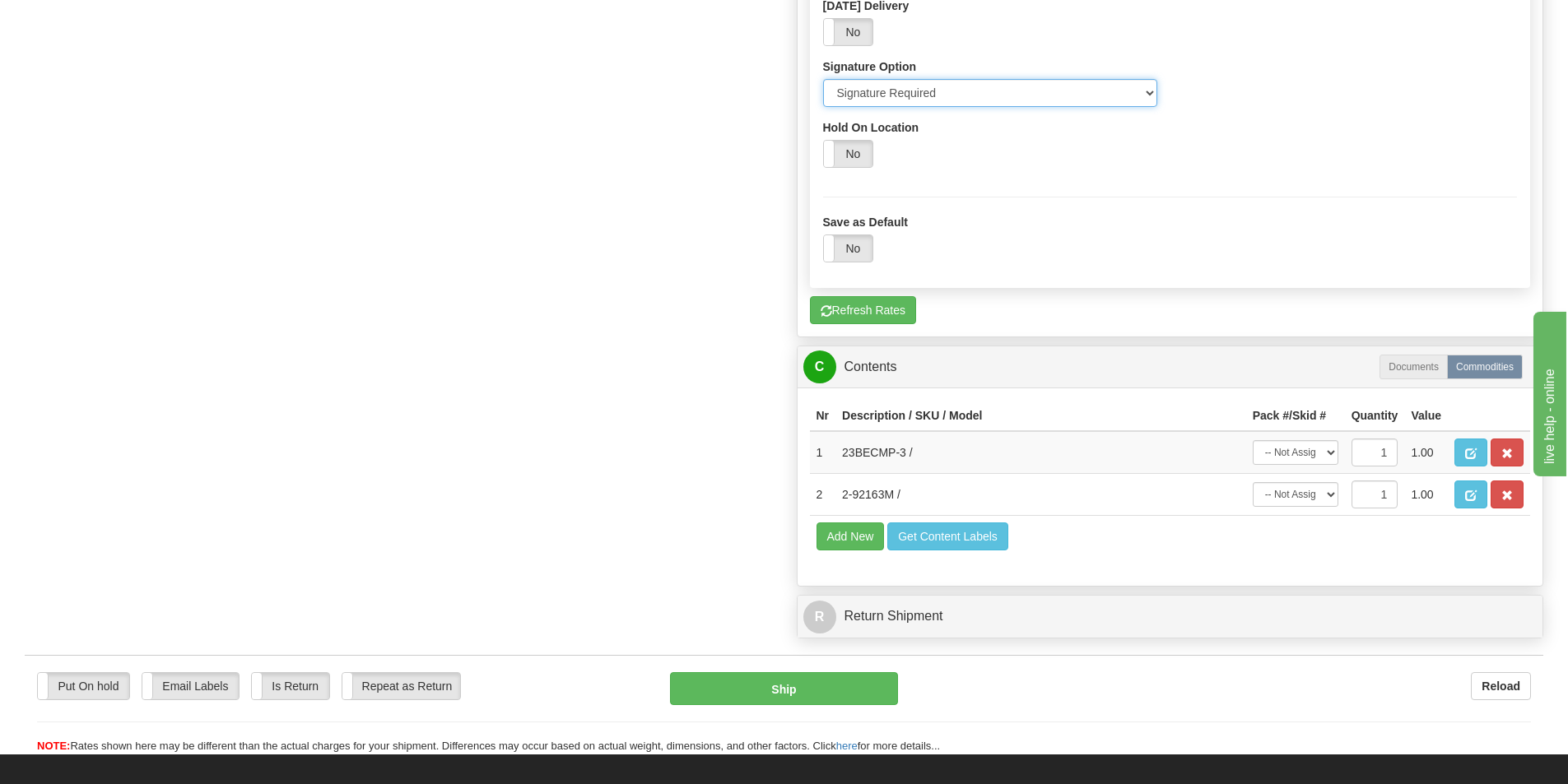
scroll to position [1399, 0]
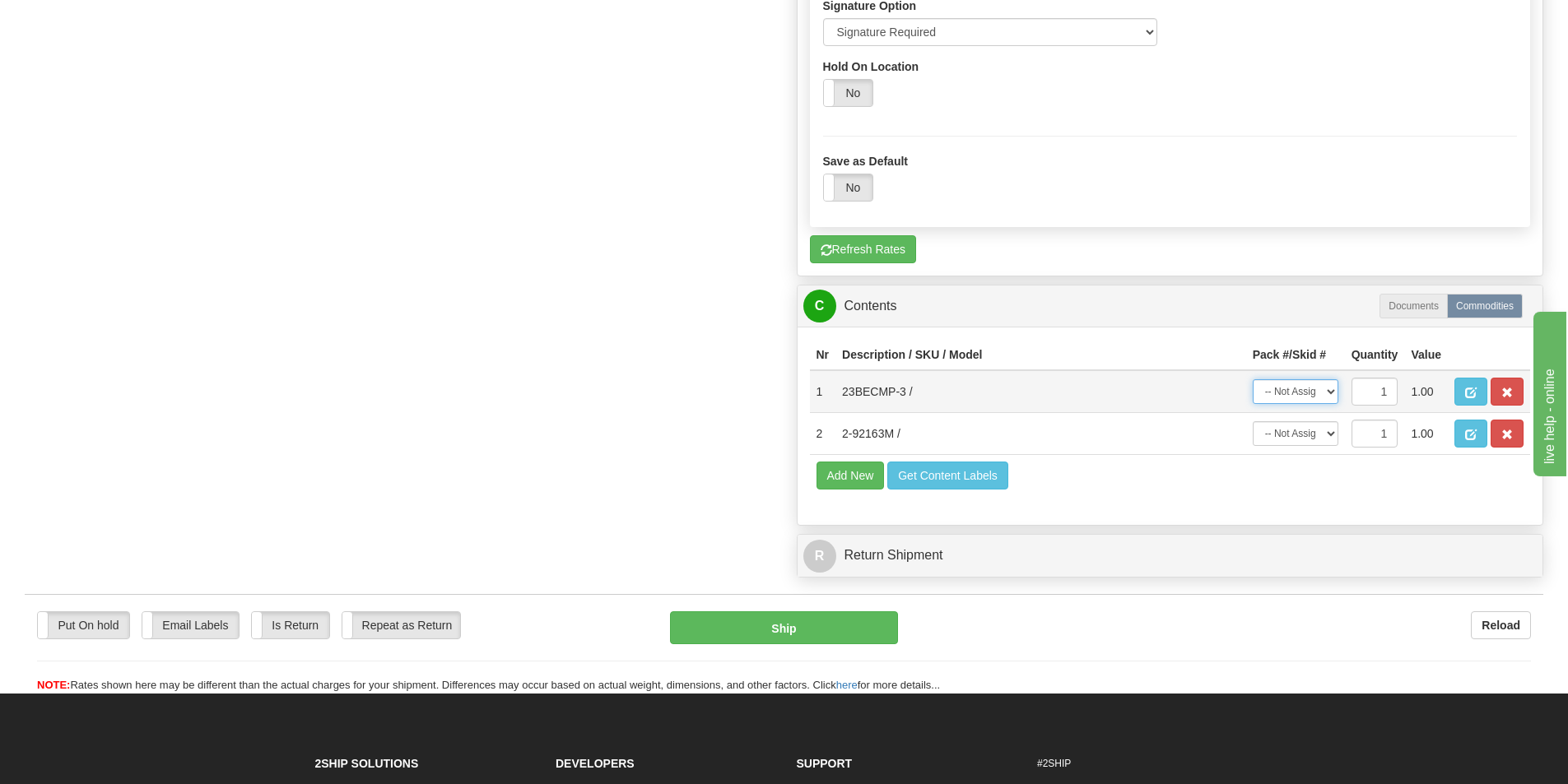
click at [1323, 394] on select "-- Not Assigned -- Package 1 Package 2" at bounding box center [1295, 392] width 86 height 25
select select "0"
click at [1253, 380] on select "-- Not Assigned -- Package 1 Package 2" at bounding box center [1295, 392] width 86 height 25
drag, startPoint x: 1324, startPoint y: 432, endPoint x: 1324, endPoint y: 445, distance: 13.0
click at [1324, 432] on select "-- Not Assigned -- Package 1 Package 2" at bounding box center [1295, 433] width 86 height 25
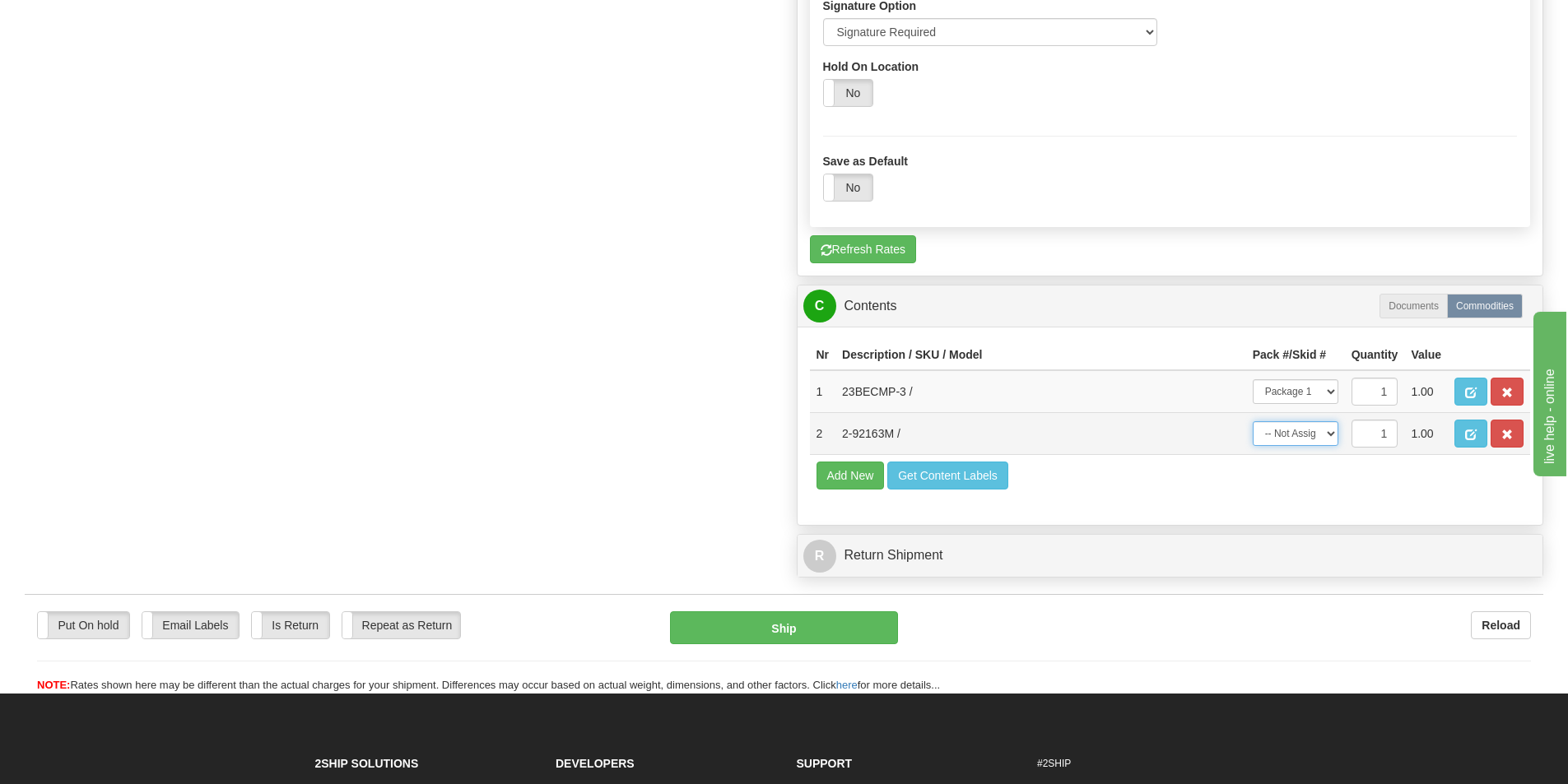
select select "1"
click at [1253, 421] on select "-- Not Assigned -- Package 1 Package 2" at bounding box center [1295, 433] width 86 height 25
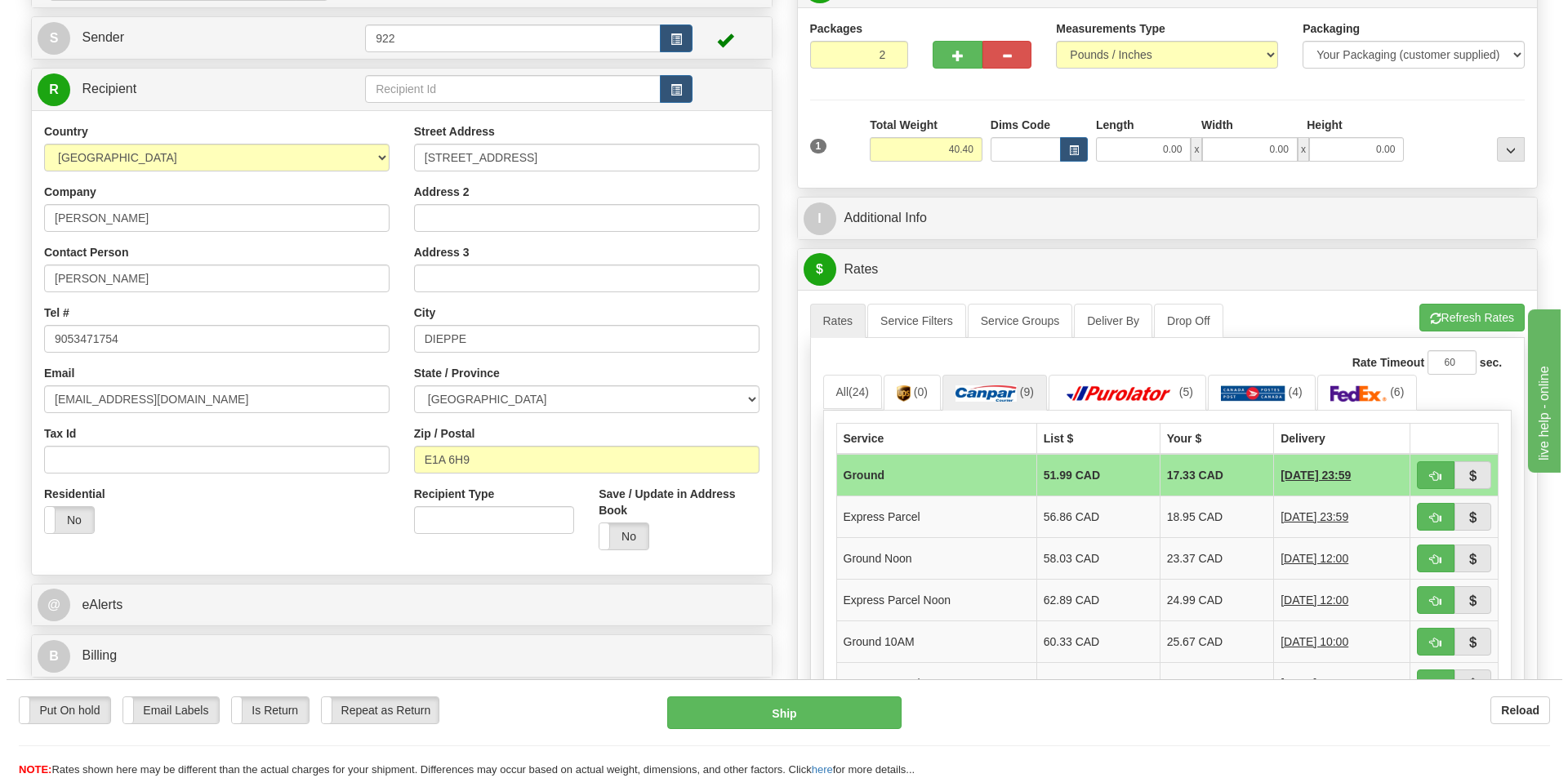
scroll to position [82, 0]
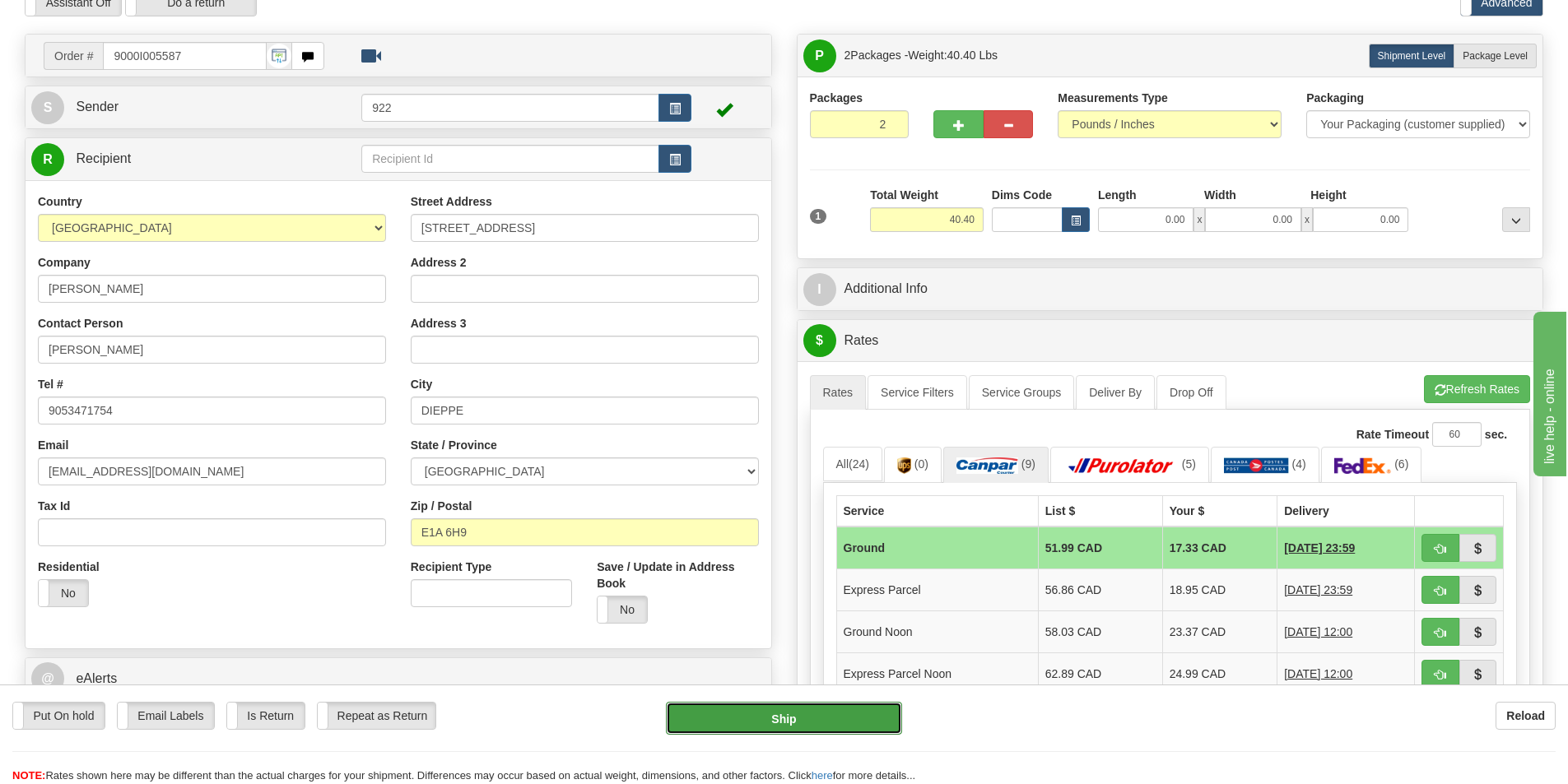
click at [811, 703] on button "Ship" at bounding box center [784, 717] width 236 height 32
type input "1"
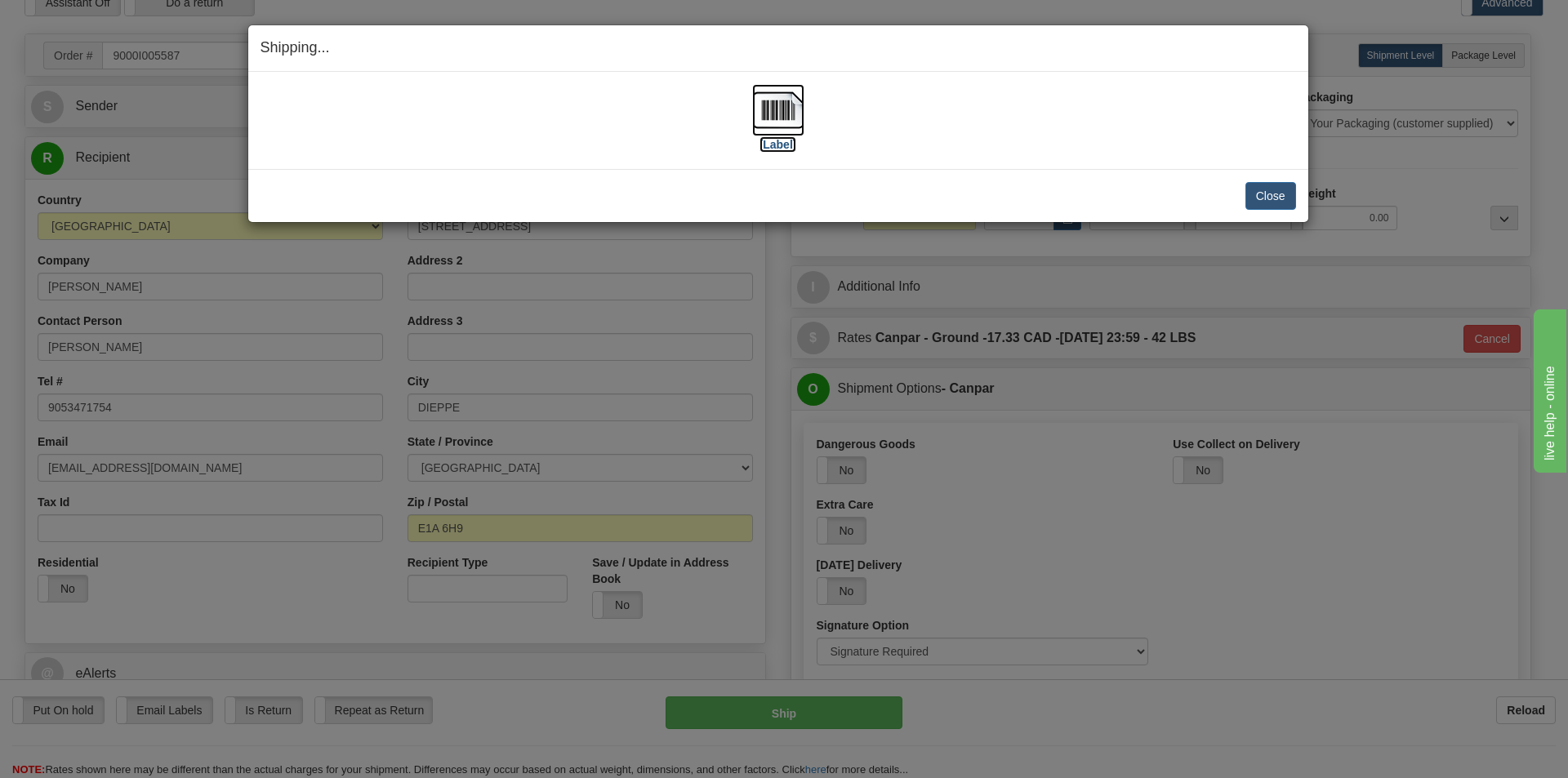
click at [781, 113] on img at bounding box center [778, 110] width 53 height 53
click at [1263, 203] on button "Close" at bounding box center [1270, 195] width 51 height 27
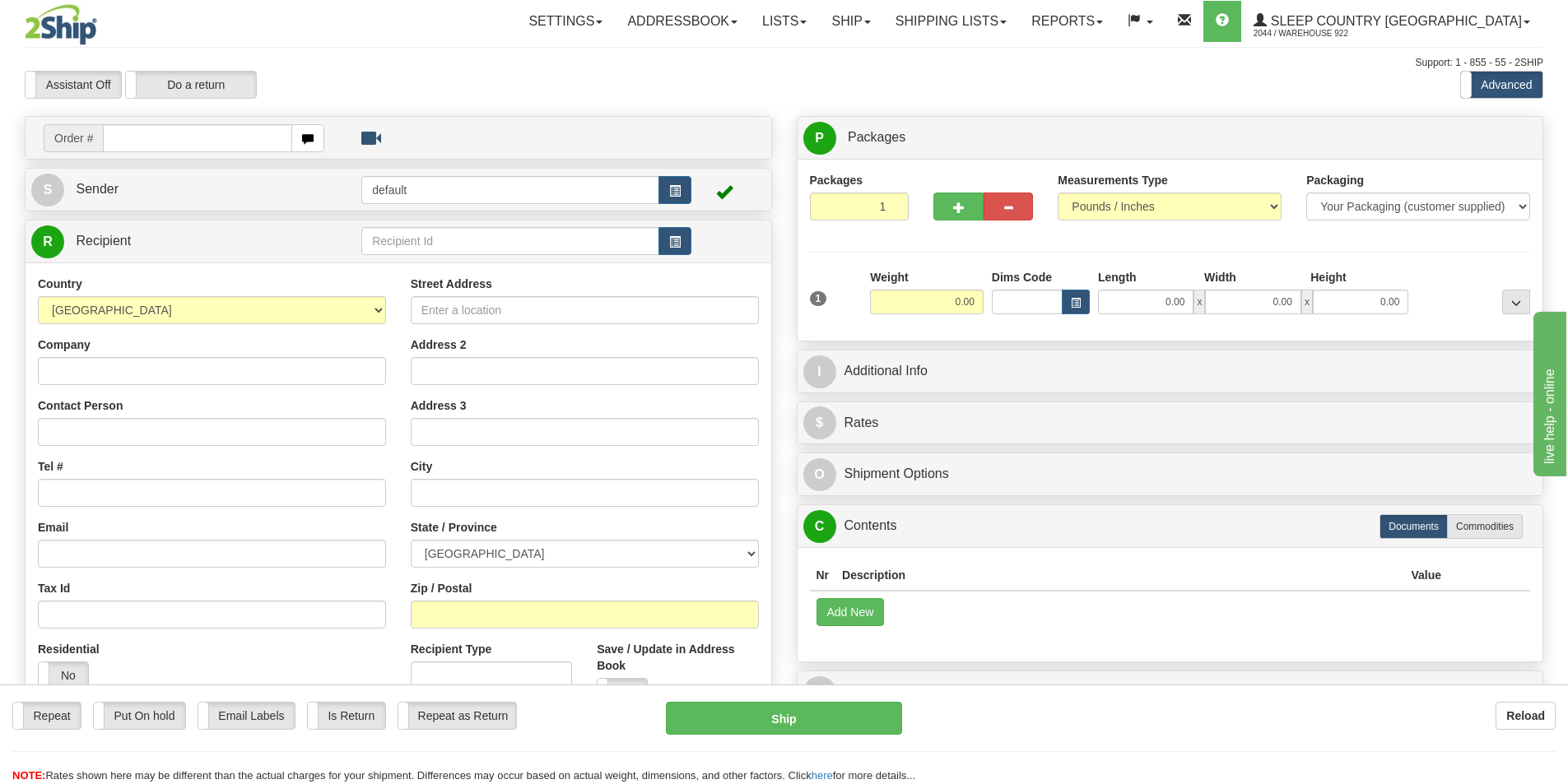
click at [220, 141] on input "text" at bounding box center [198, 138] width 189 height 28
type input "9000I005283"
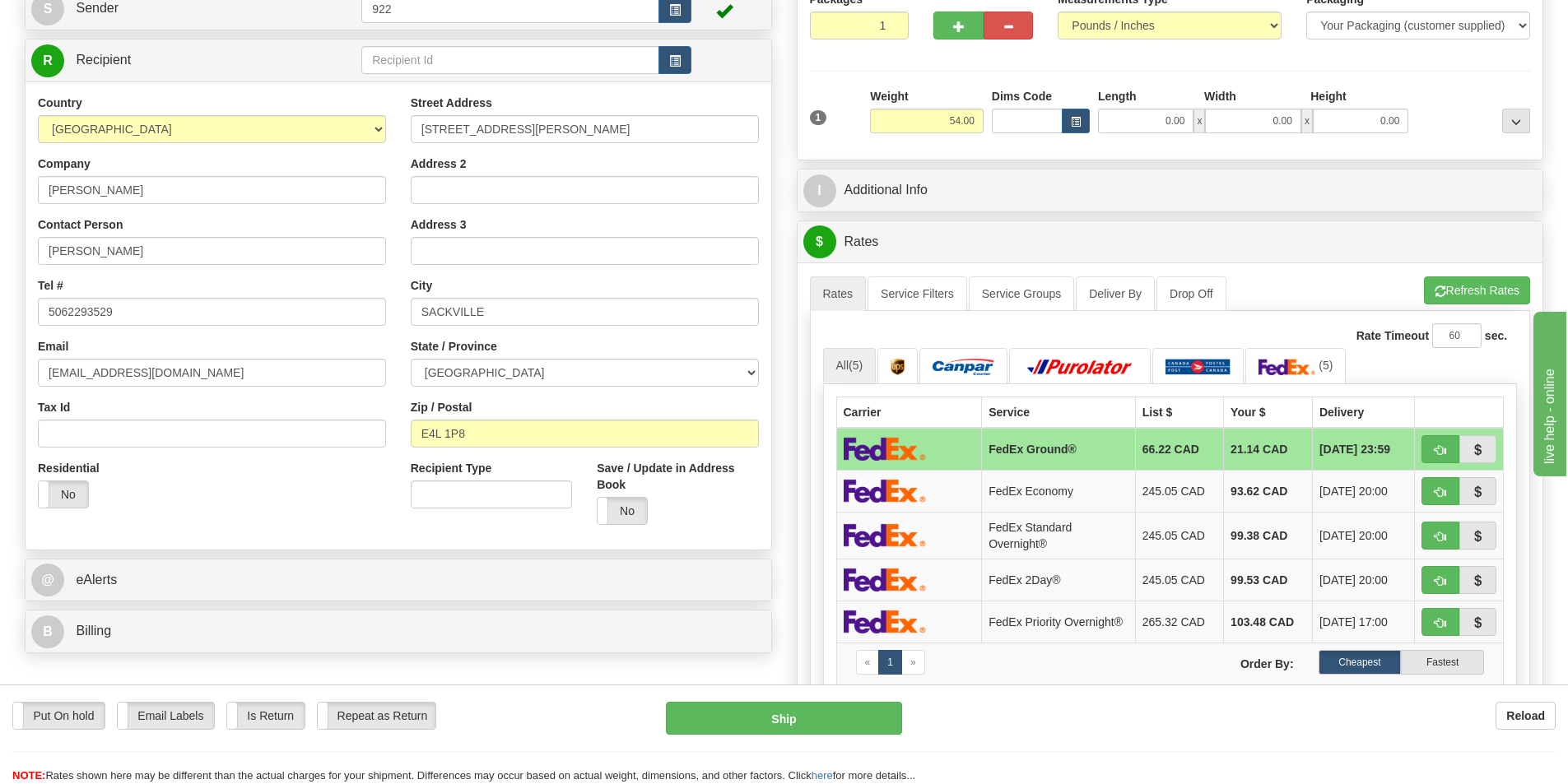
scroll to position [330, 0]
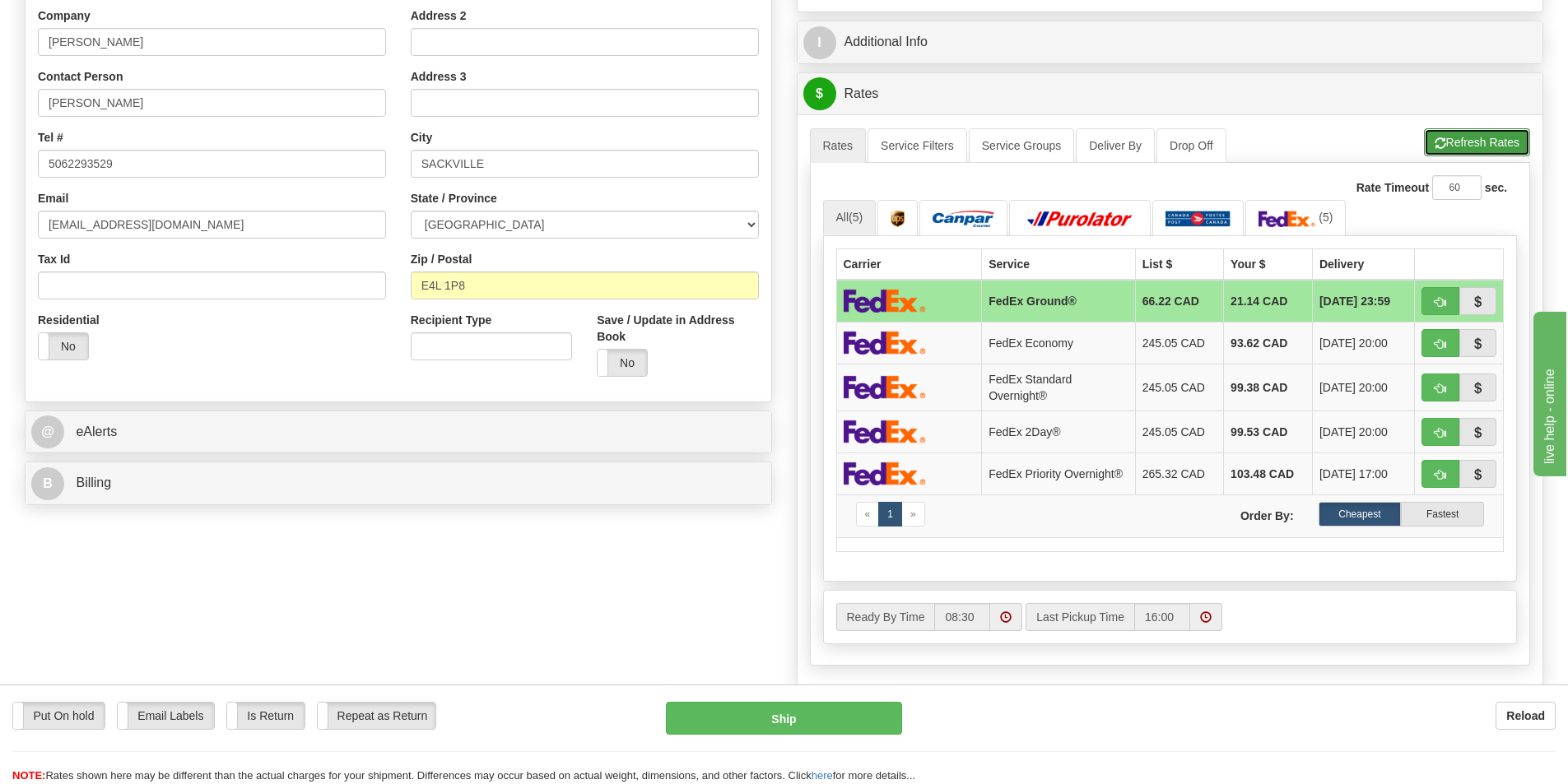
click at [1501, 146] on button "Refresh Rates" at bounding box center [1477, 142] width 106 height 28
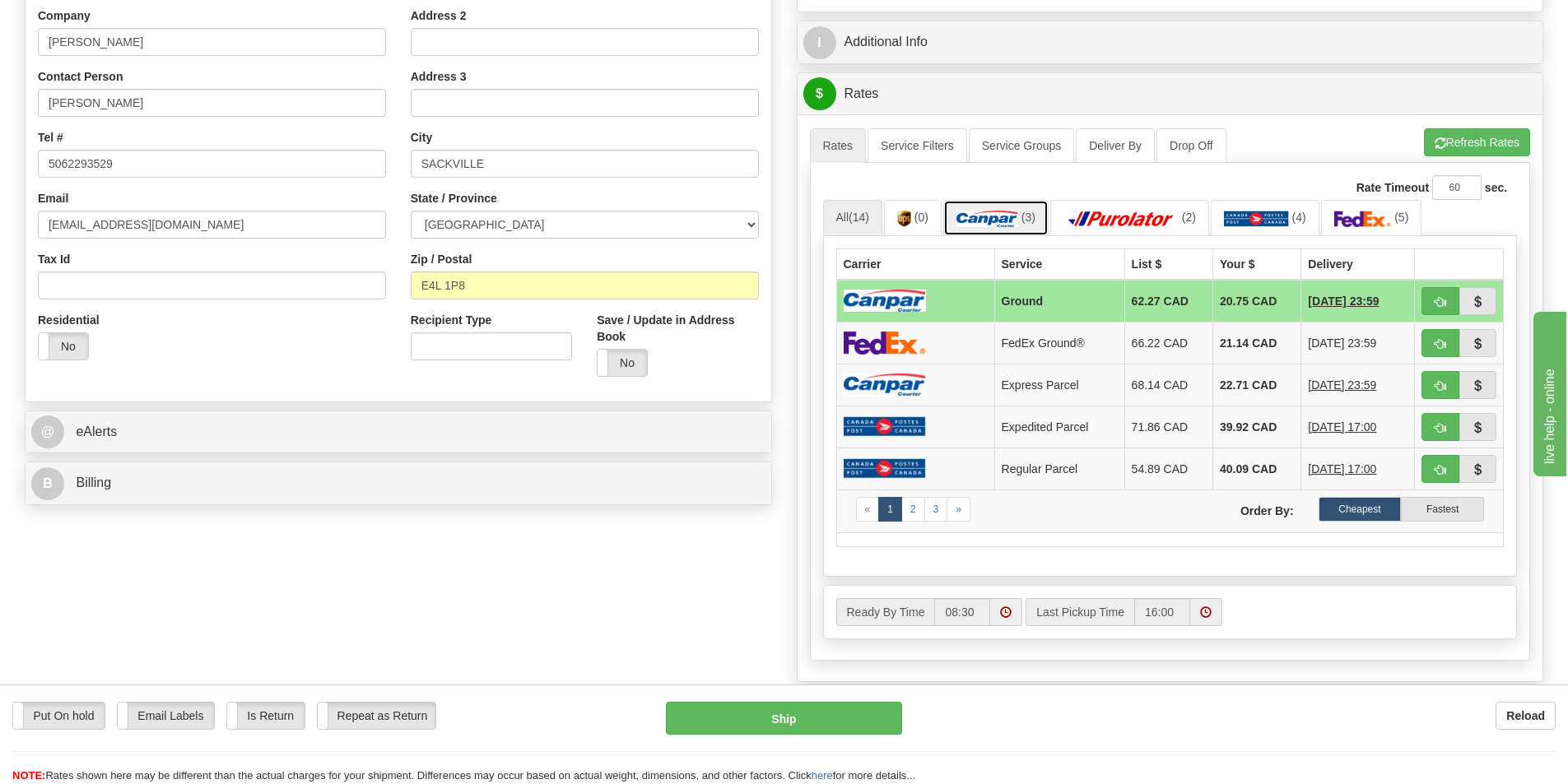
click at [1019, 228] on link "(3)" at bounding box center [995, 217] width 105 height 35
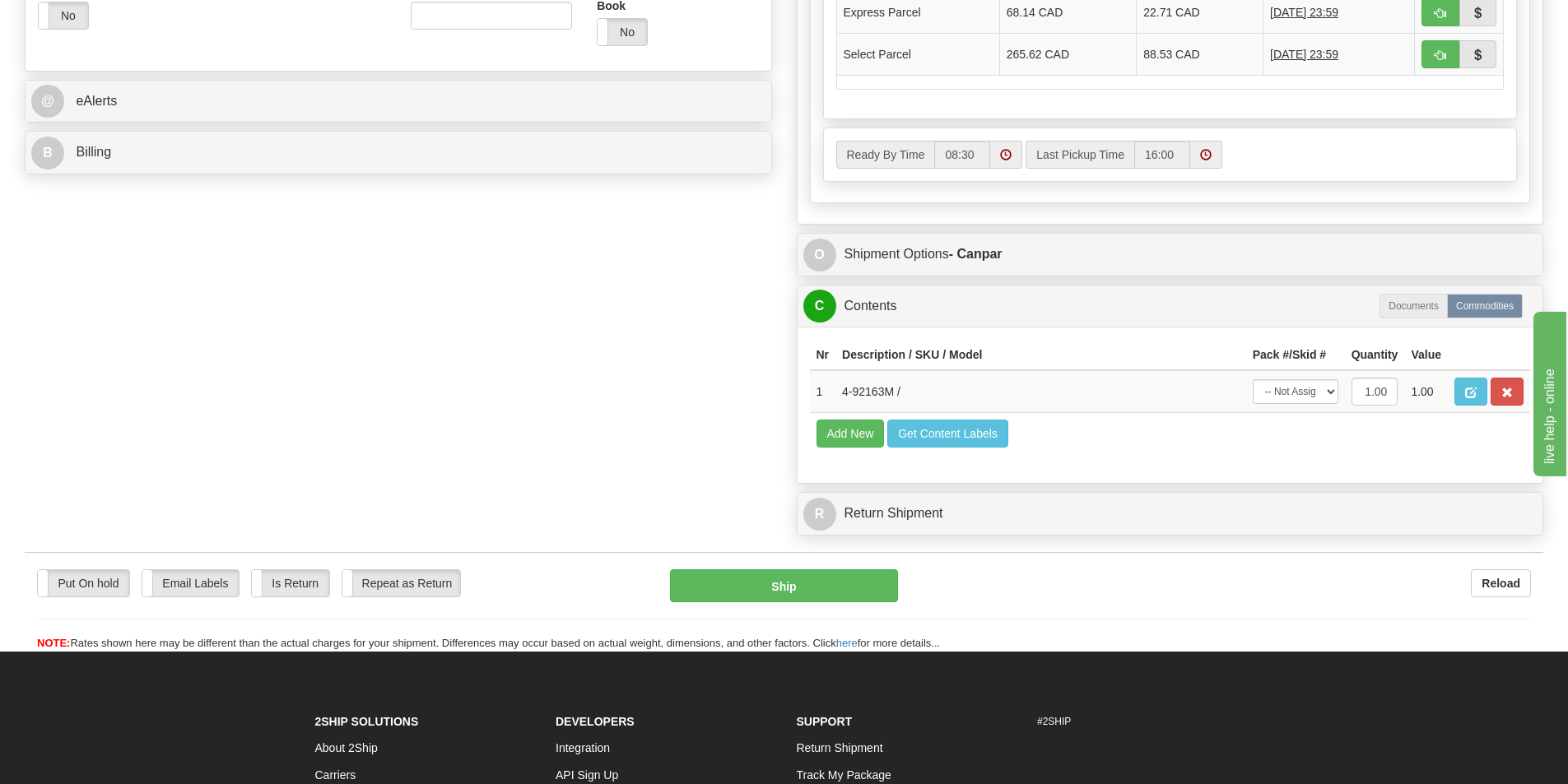
scroll to position [658, 0]
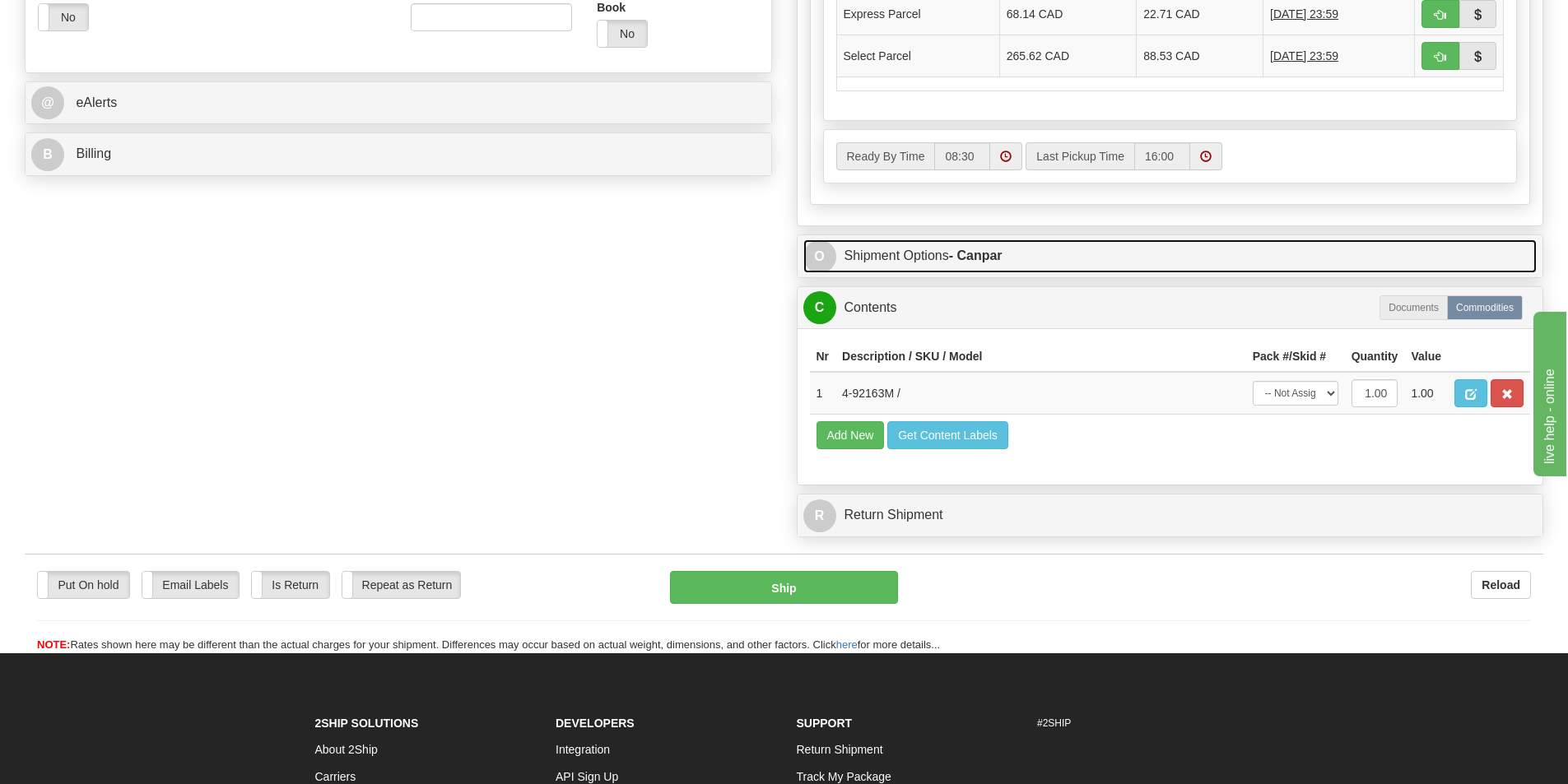
click at [884, 252] on link "O Shipment Options - Canpar" at bounding box center [1170, 256] width 734 height 33
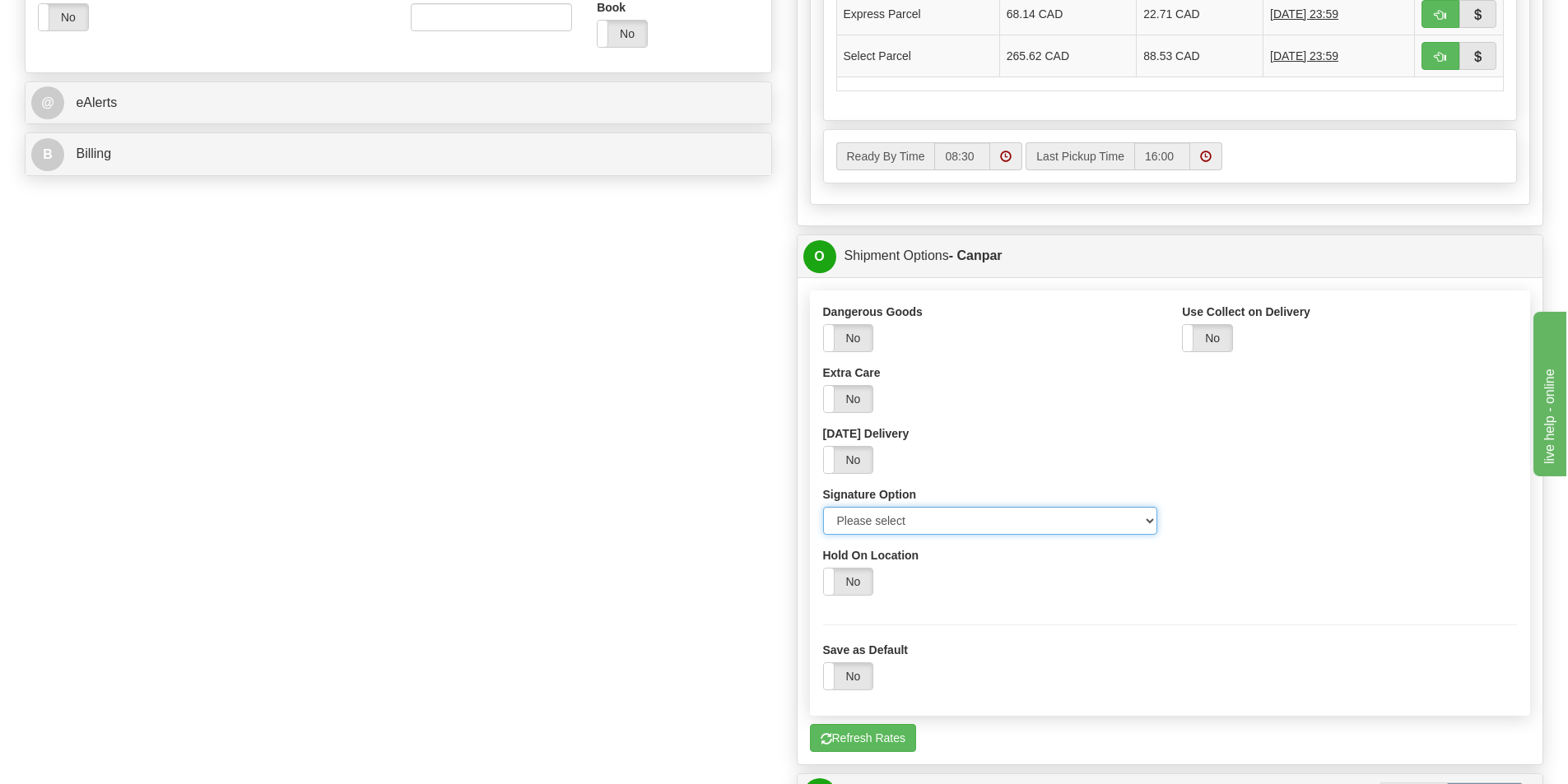
click at [888, 525] on select "Please select No Signature Required Signature Required Adult Signature" at bounding box center [990, 520] width 335 height 28
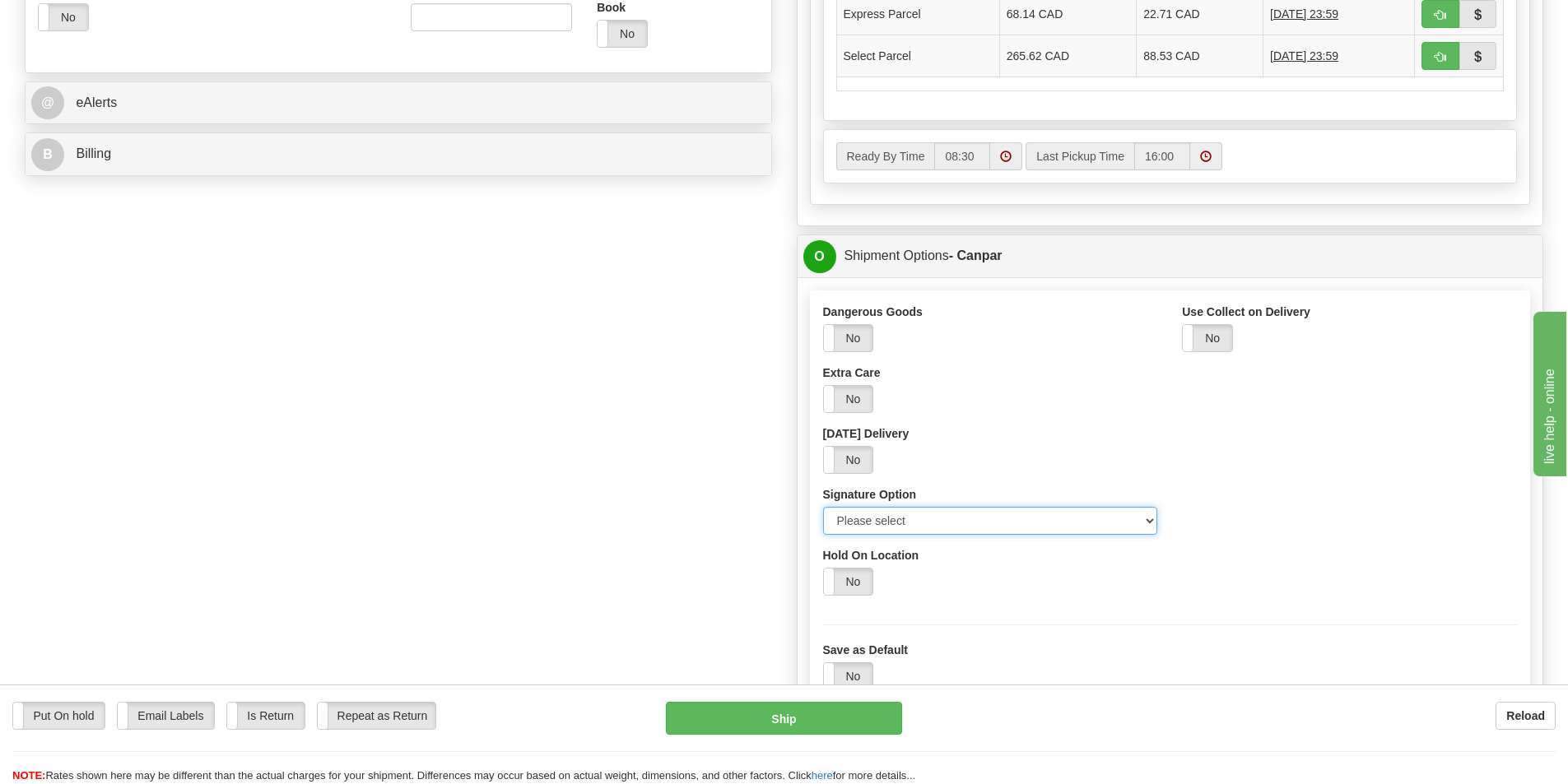
select select "2"
click at [823, 507] on select "Please select No Signature Required Signature Required Adult Signature" at bounding box center [990, 520] width 335 height 28
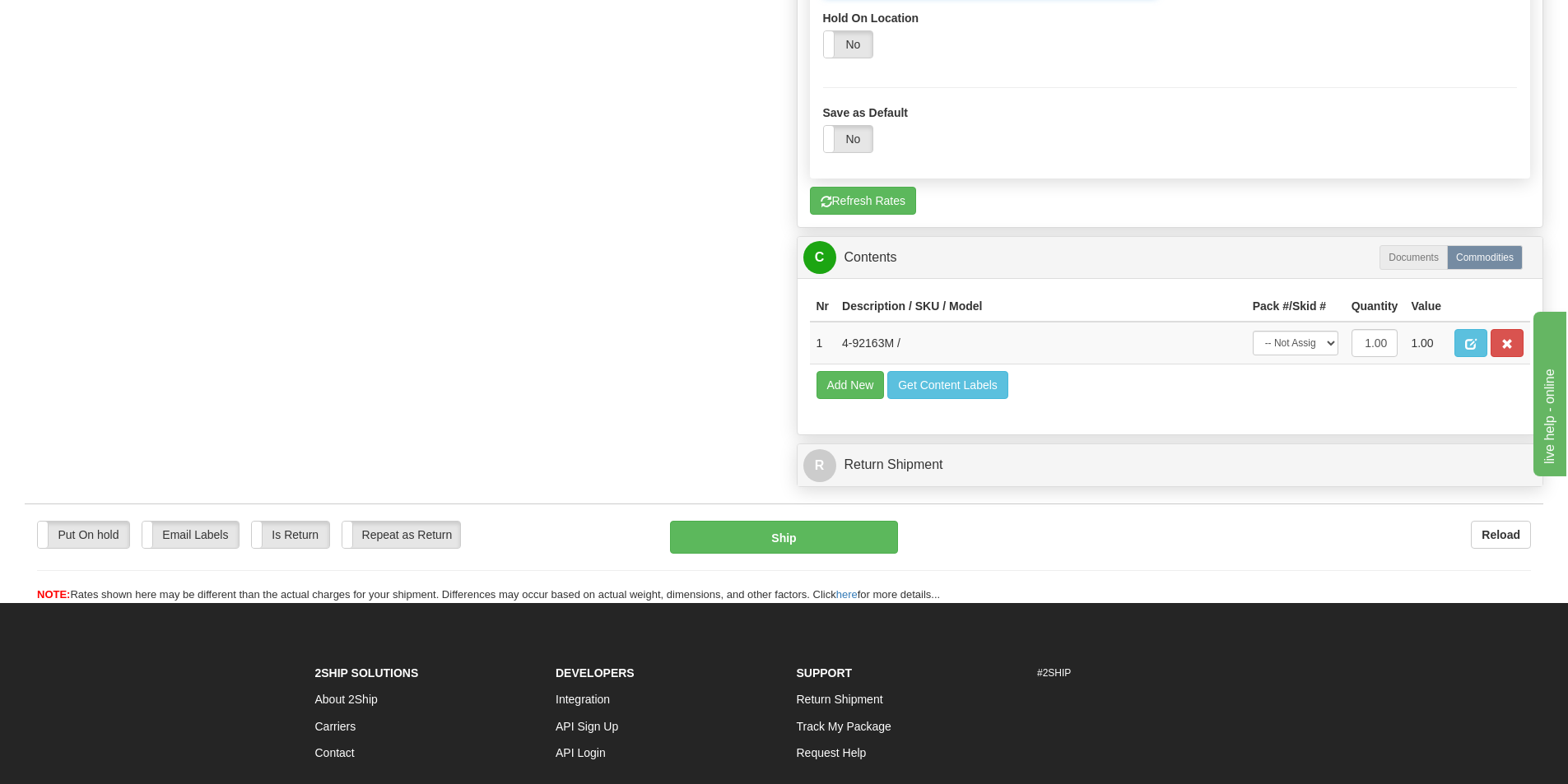
scroll to position [1234, 0]
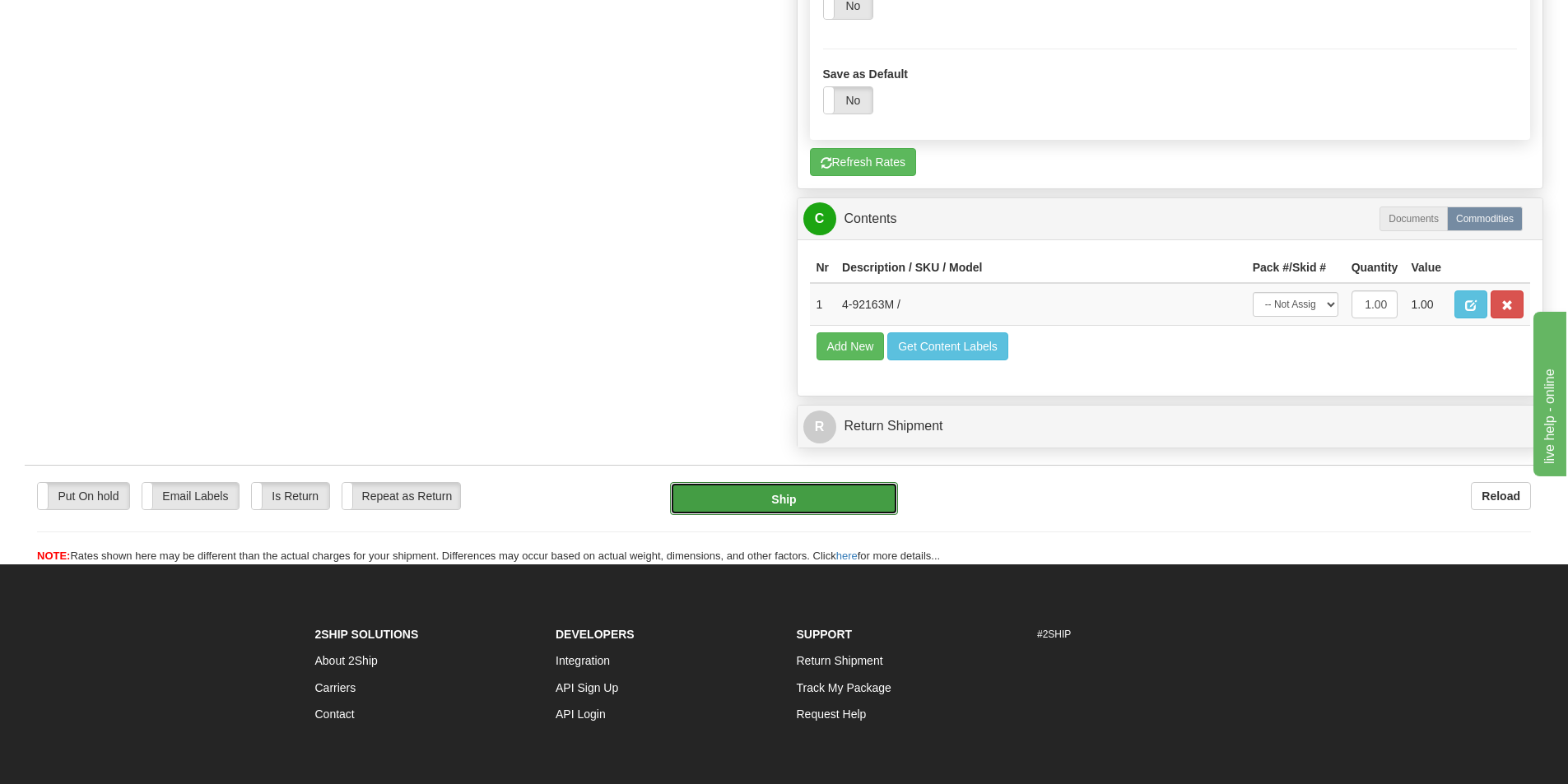
click at [790, 502] on button "Ship" at bounding box center [784, 498] width 228 height 32
type input "1"
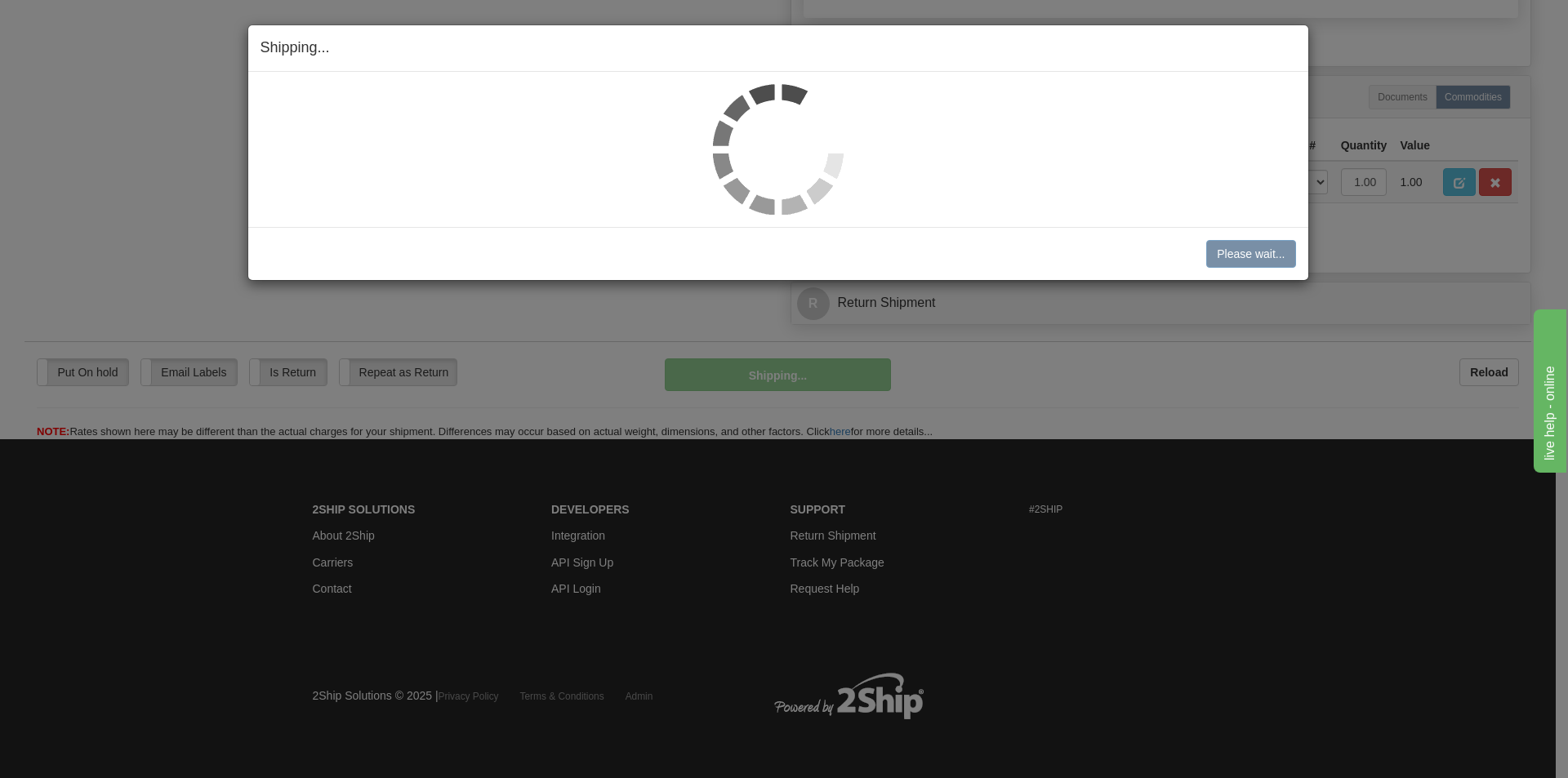
scroll to position [789, 0]
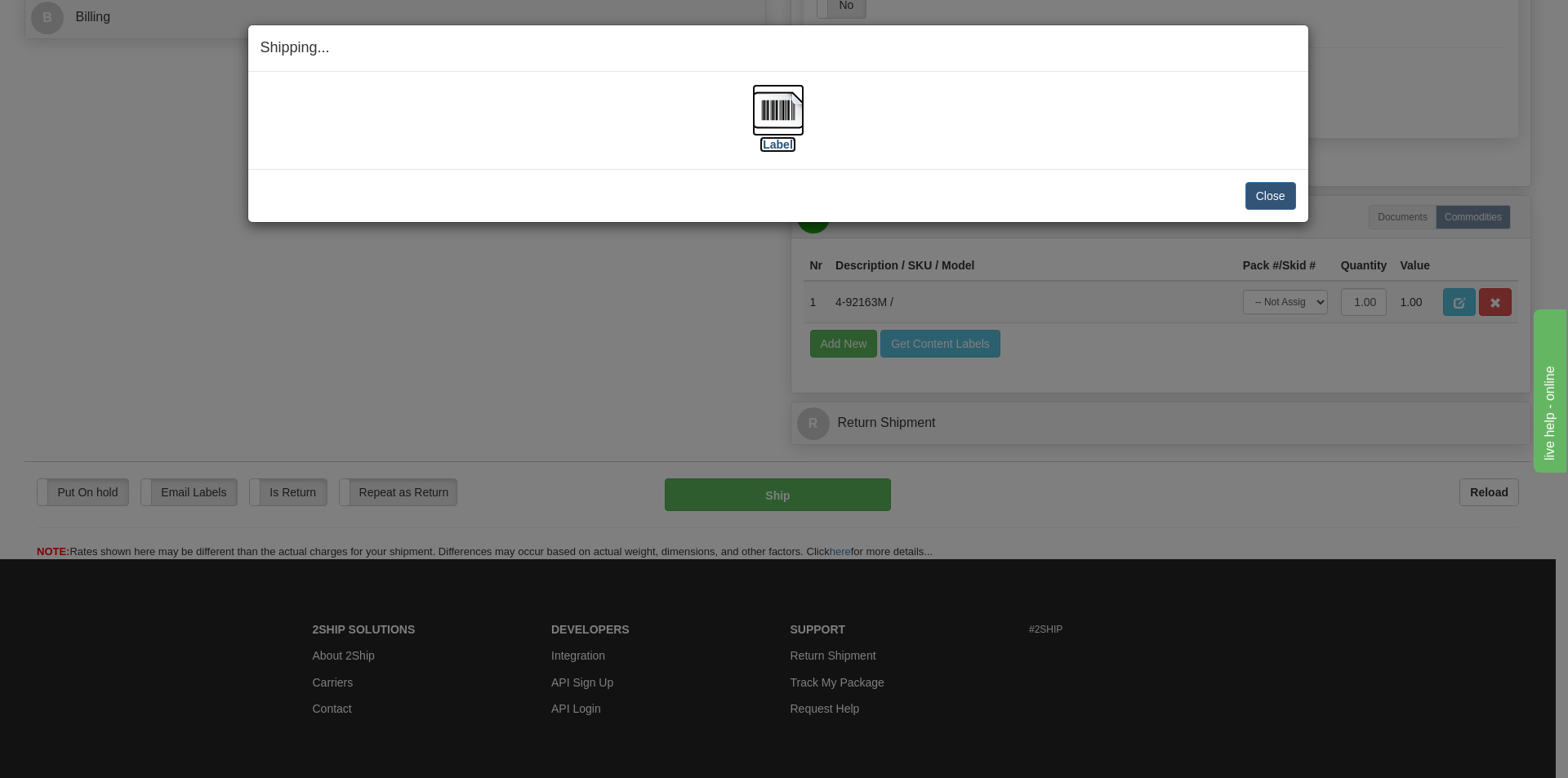
click at [772, 117] on img at bounding box center [778, 110] width 53 height 53
click at [1284, 202] on button "Close" at bounding box center [1270, 195] width 51 height 27
